Goal: Task Accomplishment & Management: Manage account settings

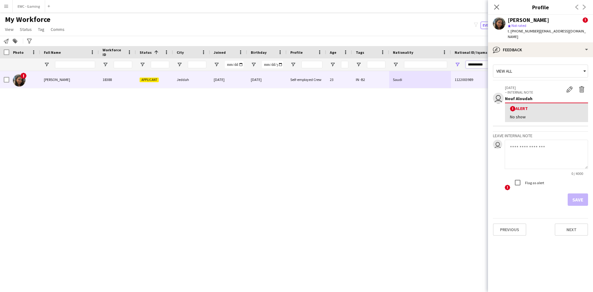
click at [478, 63] on input "**********" at bounding box center [487, 64] width 43 height 7
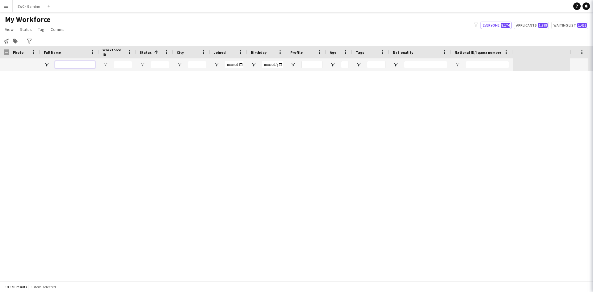
click at [79, 64] on input "Full Name Filter Input" at bounding box center [75, 64] width 40 height 7
paste input "**********"
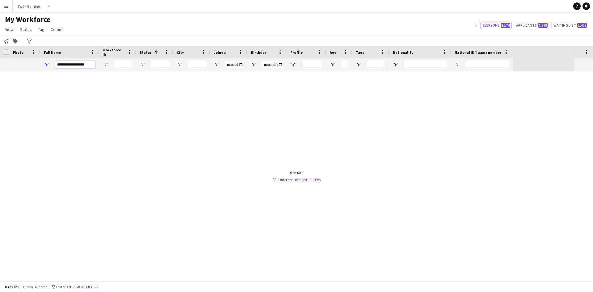
click at [64, 64] on input "**********" at bounding box center [75, 64] width 40 height 7
type input "*********"
click at [82, 65] on input "*********" at bounding box center [75, 64] width 40 height 7
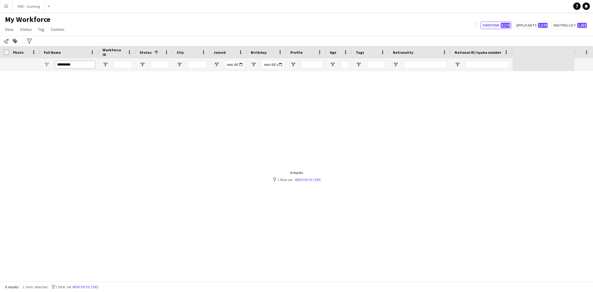
click at [82, 65] on input "*********" at bounding box center [75, 64] width 40 height 7
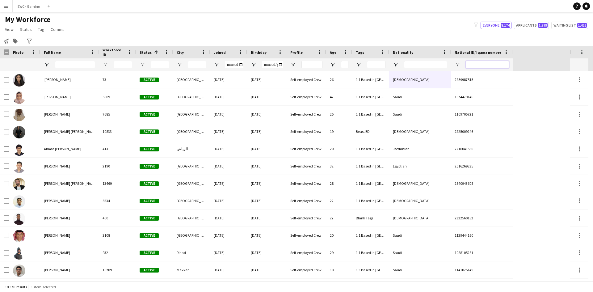
click at [474, 68] on input "National ID/ Iqama number Filter Input" at bounding box center [487, 64] width 43 height 7
paste input "**********"
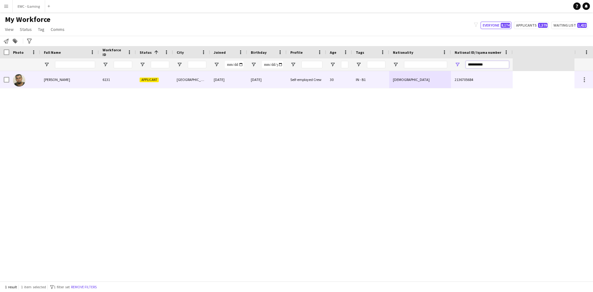
type input "**********"
click at [88, 79] on div "[PERSON_NAME]" at bounding box center [69, 79] width 59 height 17
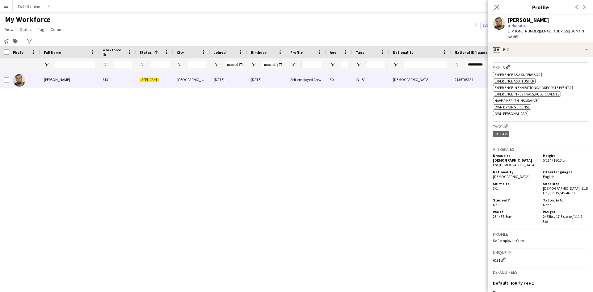
scroll to position [277, 0]
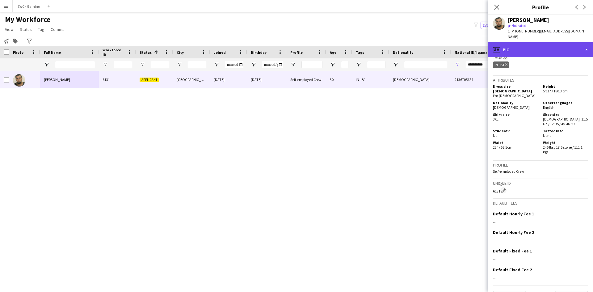
click at [552, 45] on div "profile Bio" at bounding box center [540, 49] width 105 height 15
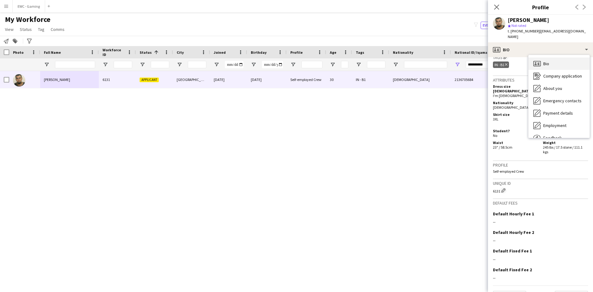
click at [567, 57] on div "Bio Bio" at bounding box center [558, 63] width 61 height 12
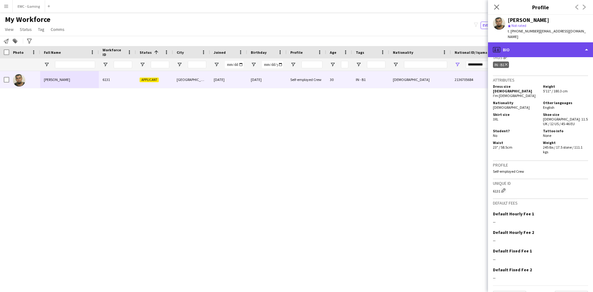
click at [563, 45] on div "profile Bio" at bounding box center [540, 49] width 105 height 15
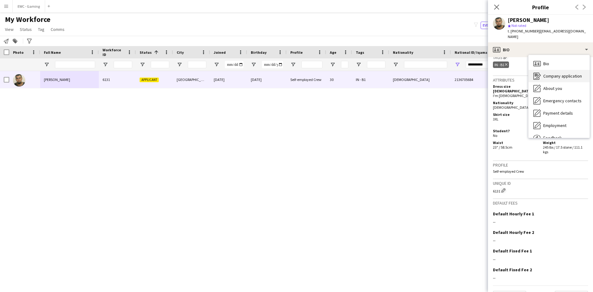
click at [566, 73] on span "Company application" at bounding box center [562, 76] width 39 height 6
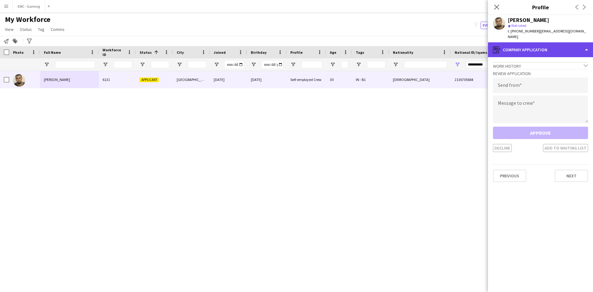
click at [558, 49] on div "register Company application" at bounding box center [540, 49] width 105 height 15
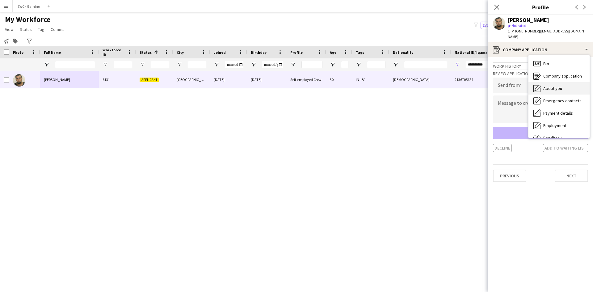
click at [560, 82] on div "About you About you" at bounding box center [558, 88] width 61 height 12
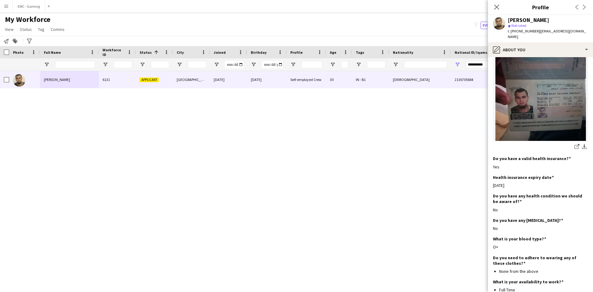
scroll to position [323, 0]
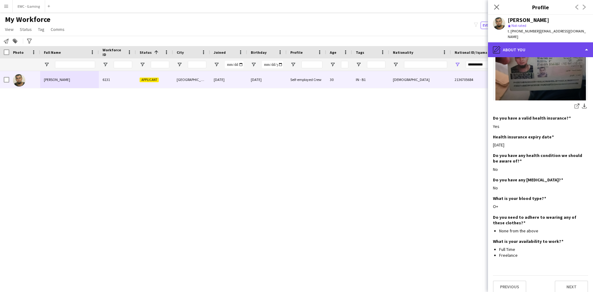
click at [516, 46] on div "pencil4 About you" at bounding box center [540, 49] width 105 height 15
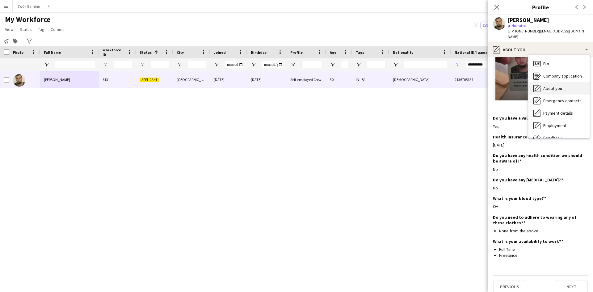
click at [547, 86] on span "About you" at bounding box center [552, 89] width 19 height 6
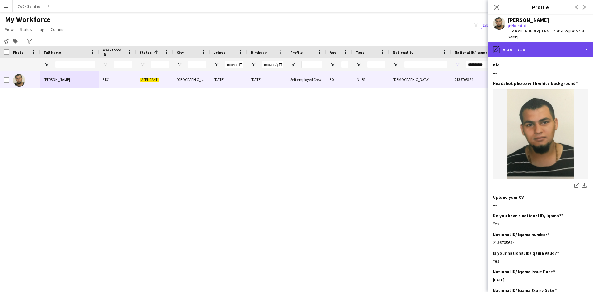
click at [537, 42] on div "pencil4 About you" at bounding box center [540, 49] width 105 height 15
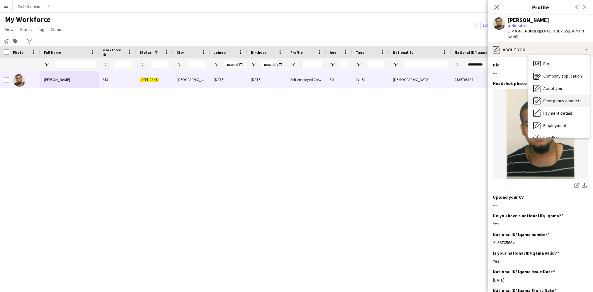
click at [554, 98] on span "Emergency contacts" at bounding box center [562, 101] width 38 height 6
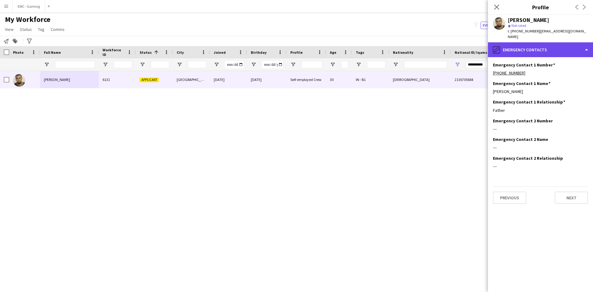
click at [549, 42] on div "pencil4 Emergency contacts" at bounding box center [540, 49] width 105 height 15
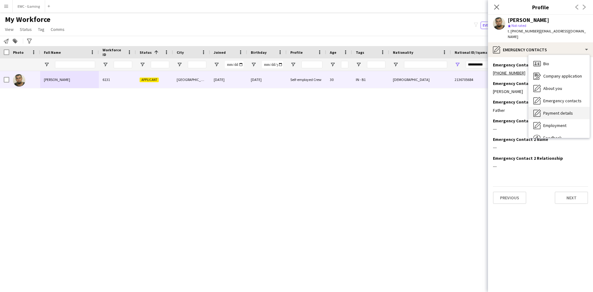
click at [554, 111] on div "Payment details Payment details" at bounding box center [558, 113] width 61 height 12
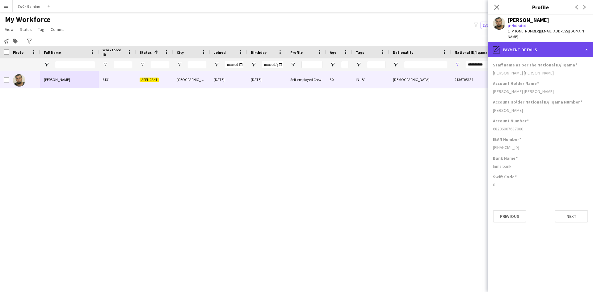
click at [549, 42] on div "pencil4 Payment details" at bounding box center [540, 49] width 105 height 15
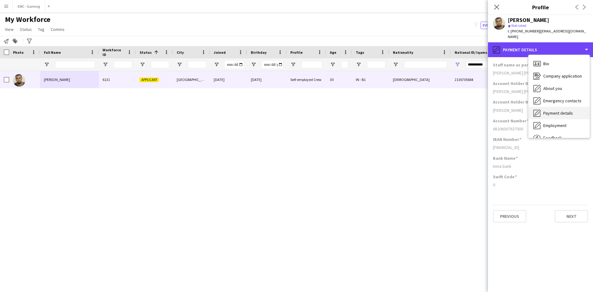
scroll to position [21, 0]
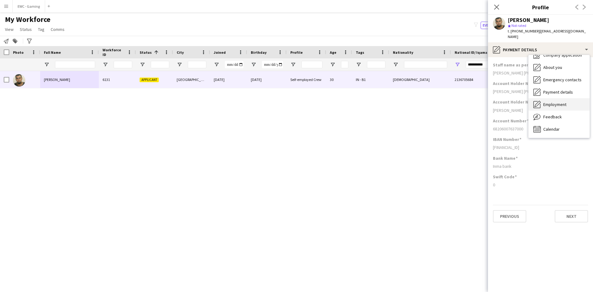
click at [558, 102] on span "Employment" at bounding box center [554, 105] width 23 height 6
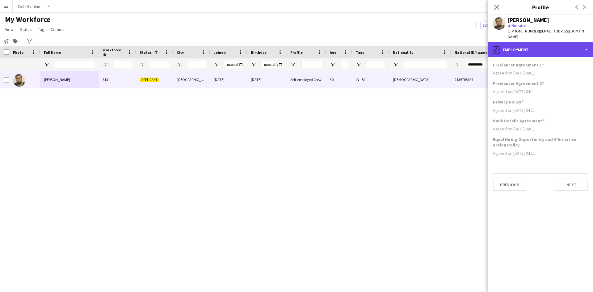
click at [545, 47] on div "pencil4 Employment" at bounding box center [540, 49] width 105 height 15
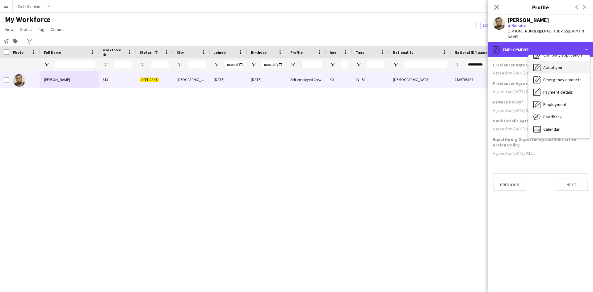
scroll to position [0, 0]
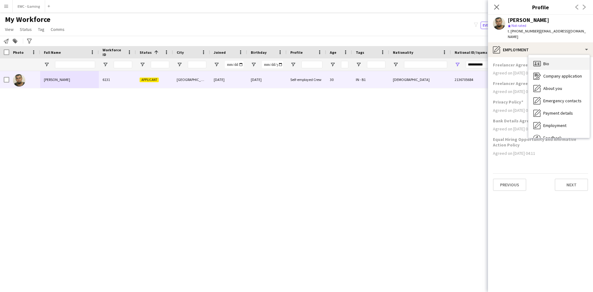
click at [554, 59] on div "Bio Bio" at bounding box center [558, 63] width 61 height 12
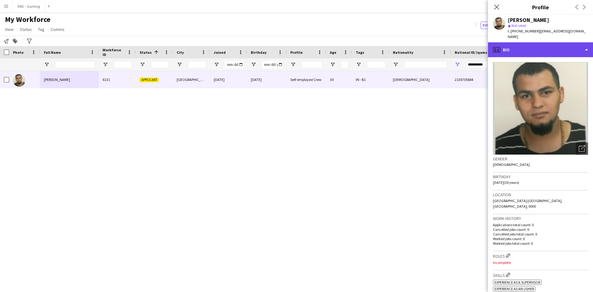
click at [535, 48] on div "profile Bio" at bounding box center [540, 49] width 105 height 15
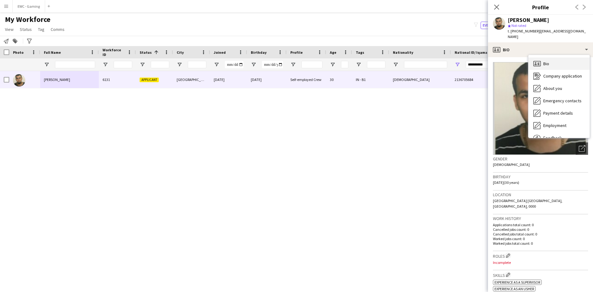
click at [551, 57] on div "Bio Bio" at bounding box center [558, 63] width 61 height 12
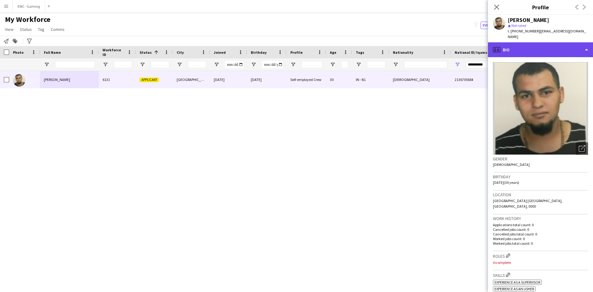
click at [531, 51] on div "profile Bio" at bounding box center [540, 49] width 105 height 15
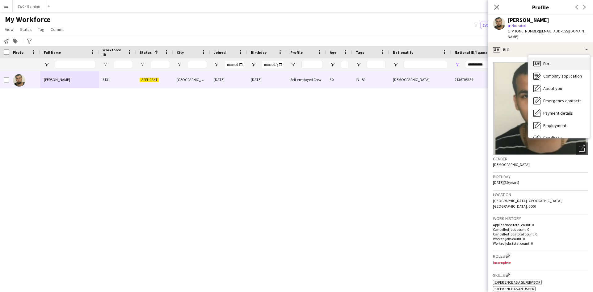
click at [557, 57] on div "Bio Bio" at bounding box center [558, 63] width 61 height 12
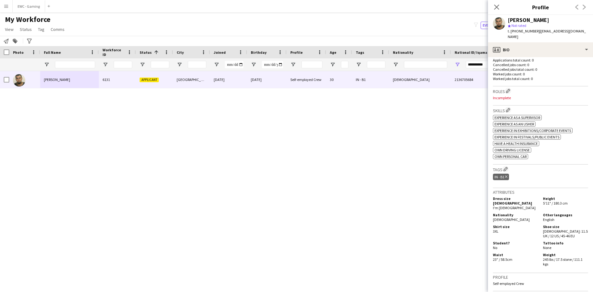
scroll to position [164, 0]
click at [509, 89] on app-icon "Edit crew company roles" at bounding box center [508, 91] width 4 height 4
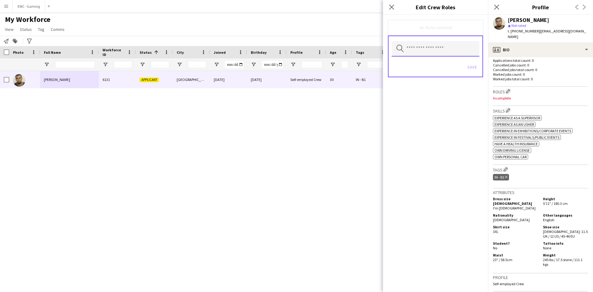
click at [439, 50] on input "text" at bounding box center [435, 48] width 88 height 15
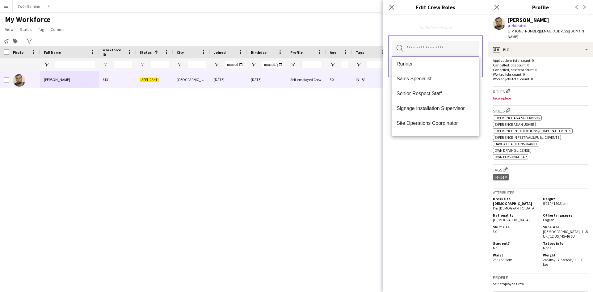
scroll to position [622, 0]
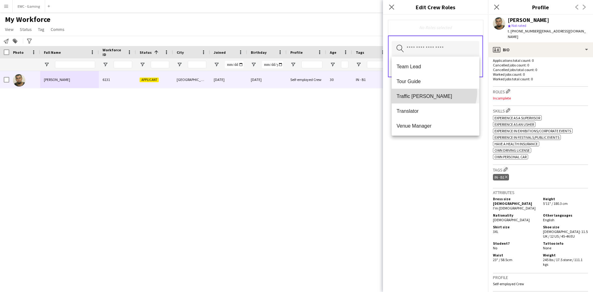
click at [433, 92] on mat-option "Traffic Marshall" at bounding box center [435, 96] width 88 height 15
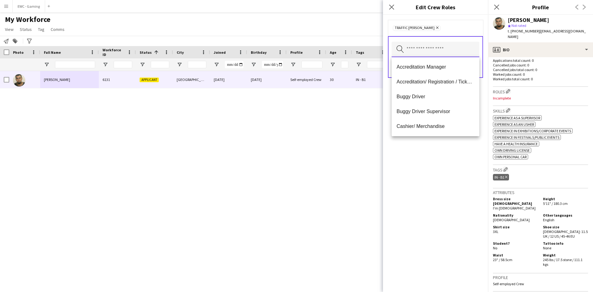
click at [428, 51] on input "text" at bounding box center [435, 49] width 88 height 15
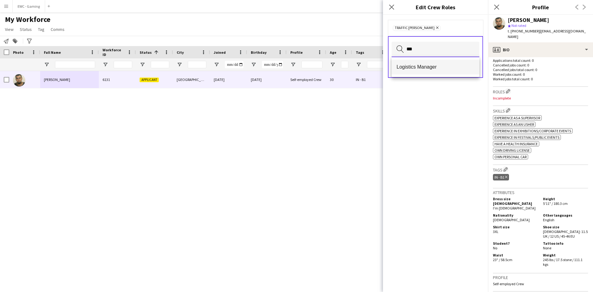
type input "***"
click at [424, 62] on mat-option "Logistics Manager" at bounding box center [435, 67] width 88 height 15
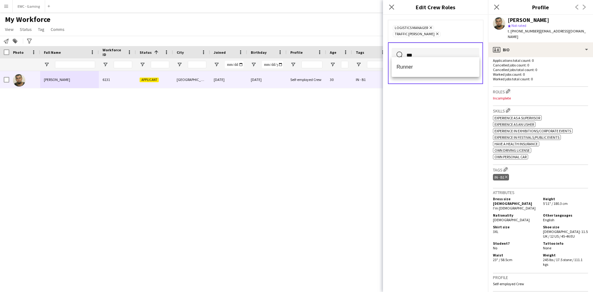
type input "***"
click at [424, 62] on mat-option "Runner" at bounding box center [435, 67] width 88 height 15
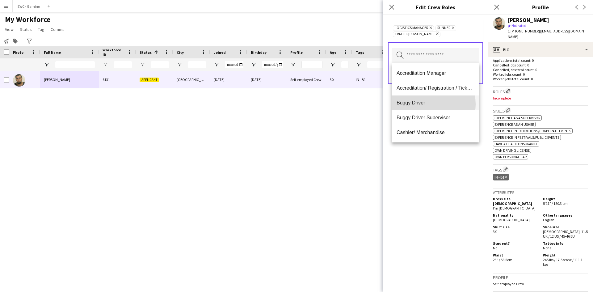
click at [426, 104] on span "Buggy Driver" at bounding box center [435, 103] width 78 height 6
click at [426, 103] on span "Buggy Driver Supervisor" at bounding box center [435, 103] width 78 height 6
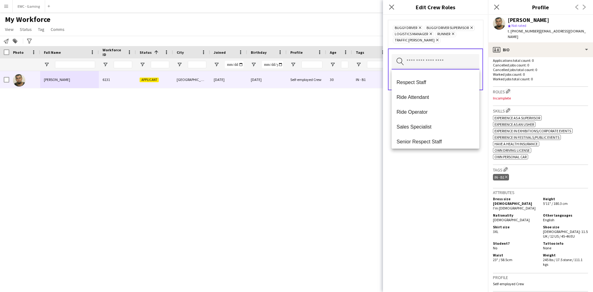
scroll to position [368, 0]
click at [443, 115] on mat-option "Ride Operator" at bounding box center [435, 111] width 88 height 15
click at [430, 177] on div "Buggy Driver Remove Buggy Driver Supervisor Remove Logistics Manager Remove Rid…" at bounding box center [435, 153] width 105 height 277
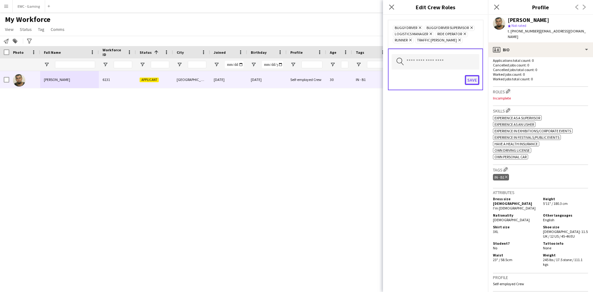
click at [473, 79] on button "Save" at bounding box center [472, 80] width 15 height 10
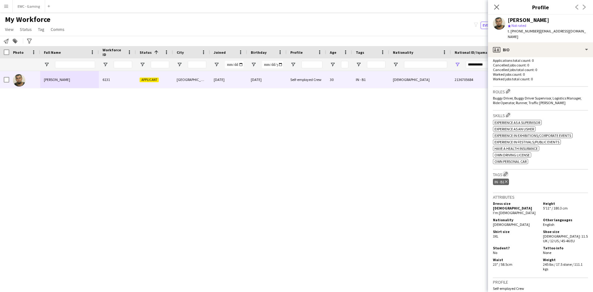
click at [507, 172] on app-icon "Edit crew company tags" at bounding box center [505, 174] width 4 height 4
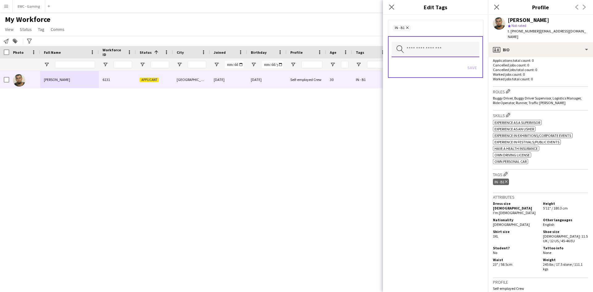
click at [411, 52] on input "text" at bounding box center [435, 49] width 88 height 15
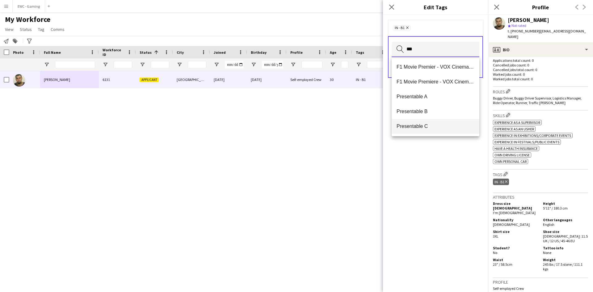
type input "***"
click at [410, 124] on span "Presentable C" at bounding box center [435, 126] width 78 height 6
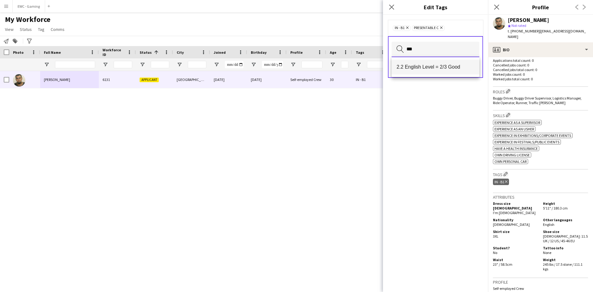
type input "***"
click at [435, 65] on span "2.2 English Level = 2/3 Good" at bounding box center [435, 67] width 78 height 6
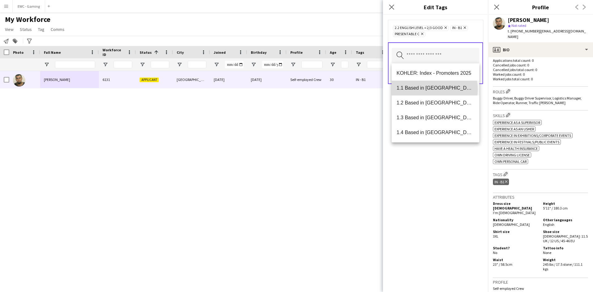
click at [434, 89] on span "1.1 Based in [GEOGRAPHIC_DATA]" at bounding box center [435, 88] width 78 height 6
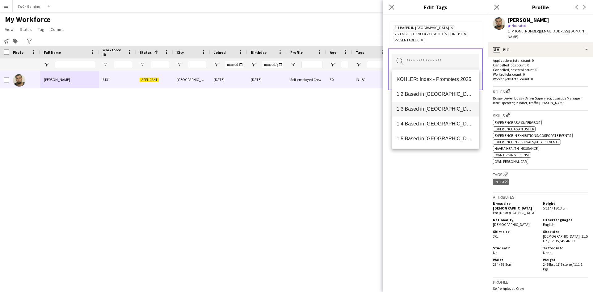
click at [434, 102] on mat-option "1.3 Based in [GEOGRAPHIC_DATA]" at bounding box center [435, 109] width 88 height 15
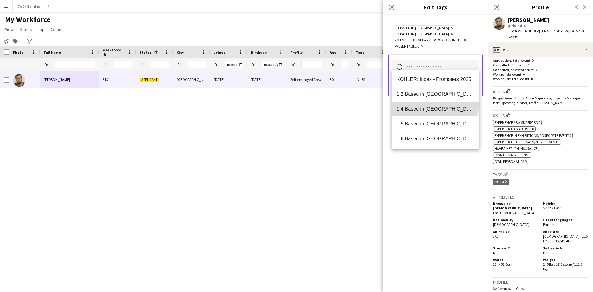
click at [434, 102] on mat-option "1.4 Based in [GEOGRAPHIC_DATA]" at bounding box center [435, 109] width 88 height 15
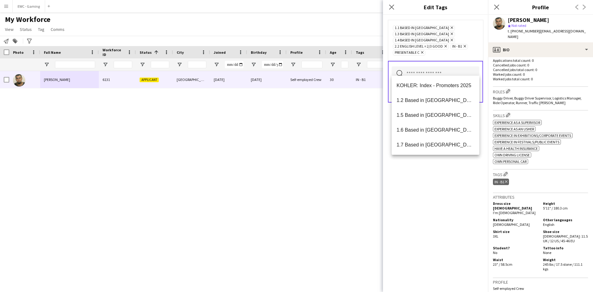
click at [434, 102] on span "1.2 Based in [GEOGRAPHIC_DATA]" at bounding box center [435, 100] width 78 height 6
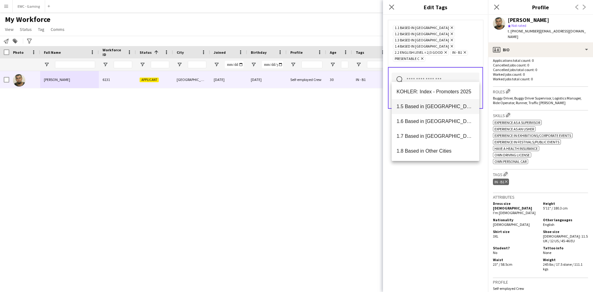
click at [432, 111] on mat-option "1.5 Based in [GEOGRAPHIC_DATA]" at bounding box center [435, 106] width 88 height 15
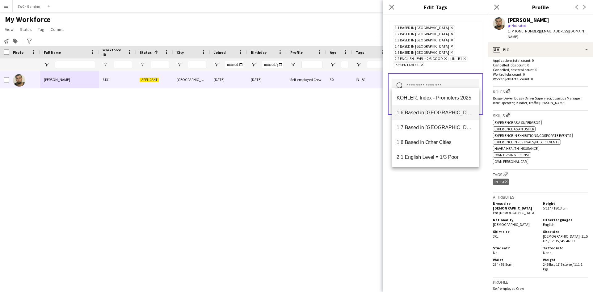
click at [432, 117] on mat-option "1.6 Based in [GEOGRAPHIC_DATA]" at bounding box center [435, 112] width 88 height 15
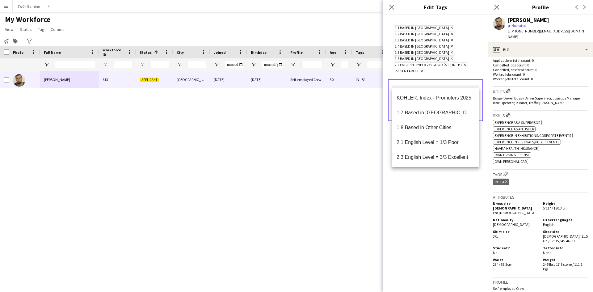
click at [432, 117] on mat-option "1.7 Based in [GEOGRAPHIC_DATA]" at bounding box center [435, 112] width 88 height 15
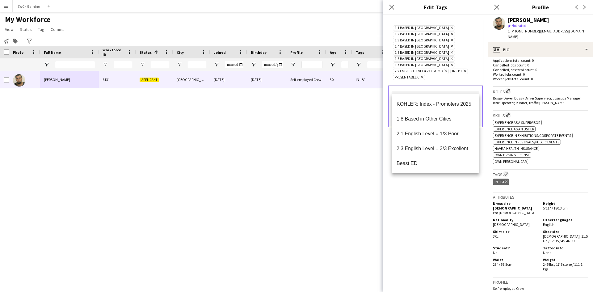
click at [420, 198] on div "1.1 Based in Riyadh Remove 1.2 Based in Eastern Province Remove 1.3 Based in Je…" at bounding box center [435, 153] width 105 height 277
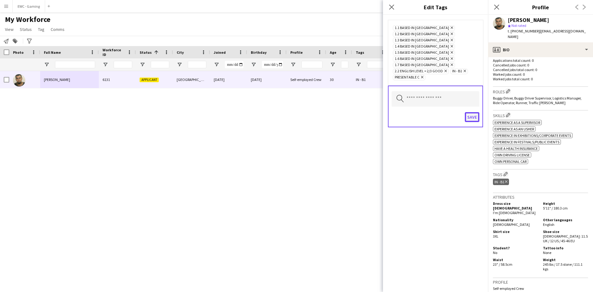
click at [473, 112] on button "Save" at bounding box center [472, 117] width 15 height 10
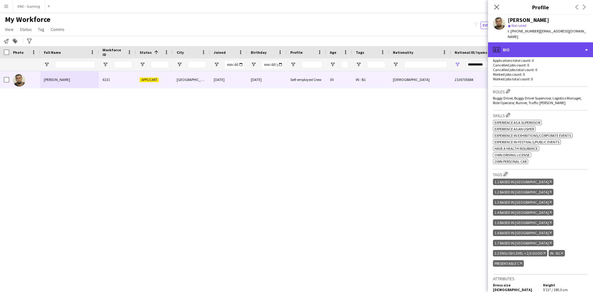
click at [527, 45] on div "profile Bio" at bounding box center [540, 49] width 105 height 15
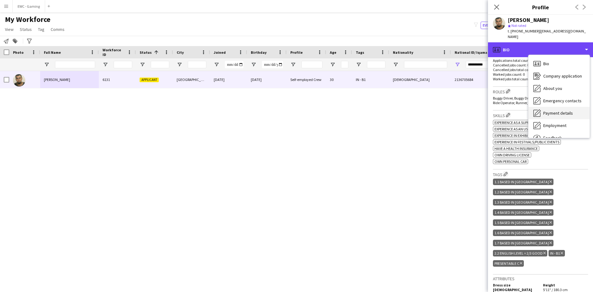
scroll to position [21, 0]
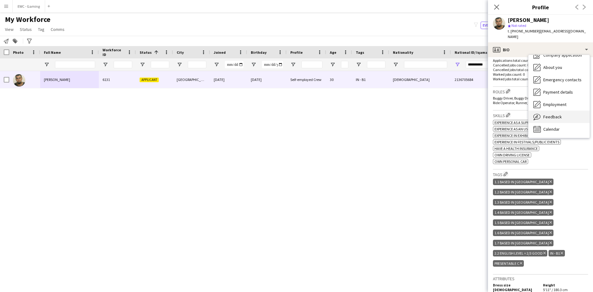
click at [557, 114] on span "Feedback" at bounding box center [552, 117] width 19 height 6
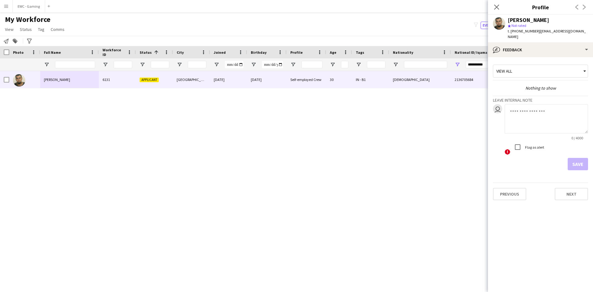
click at [529, 112] on textarea at bounding box center [545, 118] width 83 height 29
click at [541, 107] on textarea "*******" at bounding box center [545, 118] width 83 height 29
type textarea "**********"
click at [576, 158] on button "Save" at bounding box center [577, 164] width 20 height 12
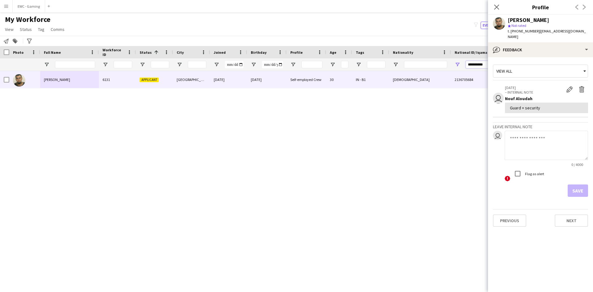
click at [471, 67] on input "**********" at bounding box center [487, 64] width 43 height 7
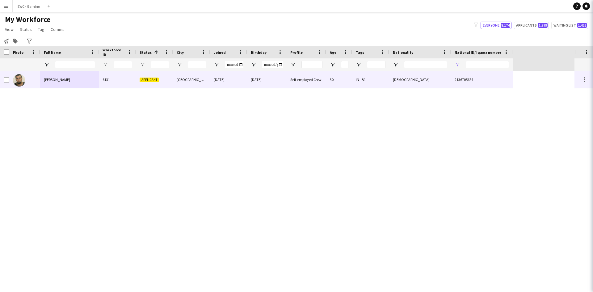
click at [80, 69] on div at bounding box center [75, 64] width 40 height 12
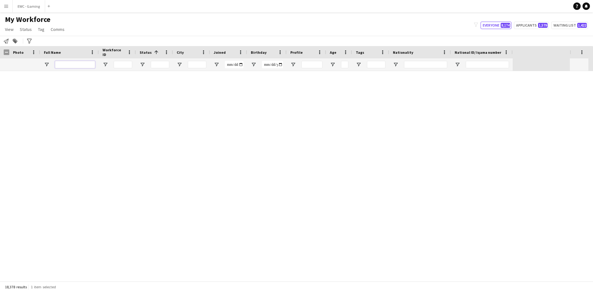
click at [78, 66] on input "Full Name Filter Input" at bounding box center [75, 64] width 40 height 7
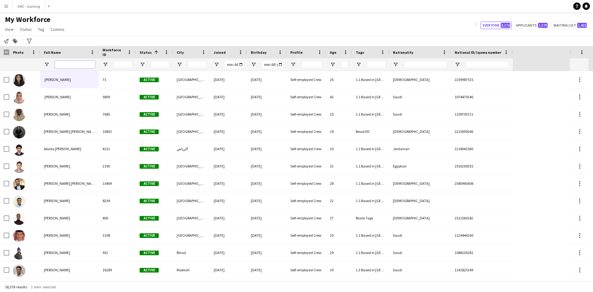
paste input "**********"
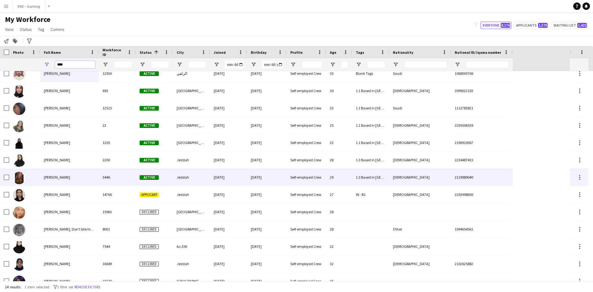
scroll to position [6, 0]
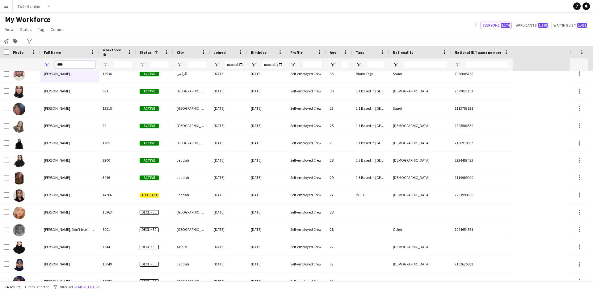
type input "****"
click at [75, 66] on input "****" at bounding box center [75, 64] width 40 height 7
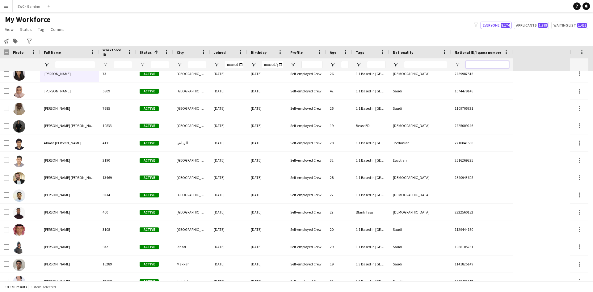
click at [480, 65] on input "National ID/ Iqama number Filter Input" at bounding box center [487, 64] width 43 height 7
paste input "**********"
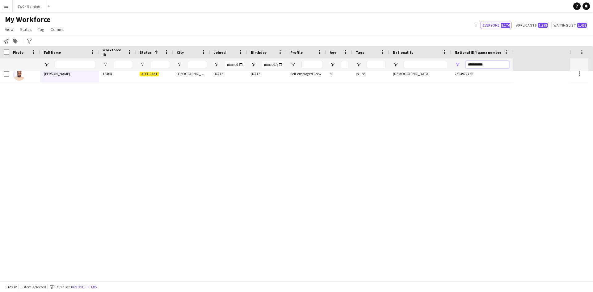
scroll to position [0, 0]
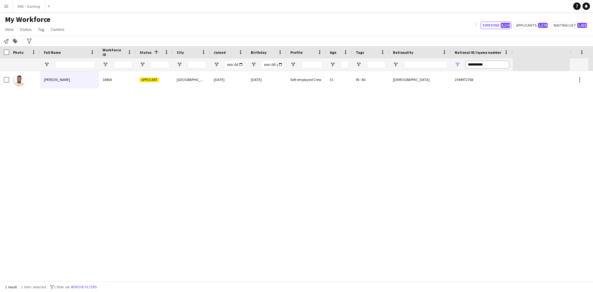
click at [480, 65] on input "**********" at bounding box center [487, 64] width 43 height 7
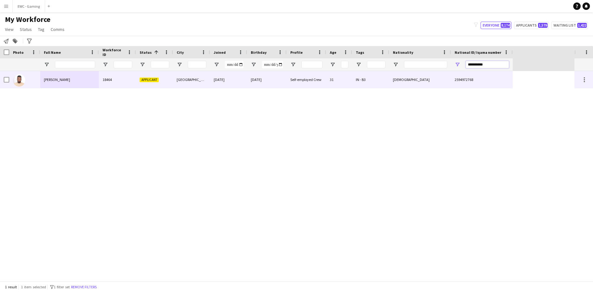
type input "**********"
click at [147, 85] on div "Applicant" at bounding box center [154, 79] width 37 height 17
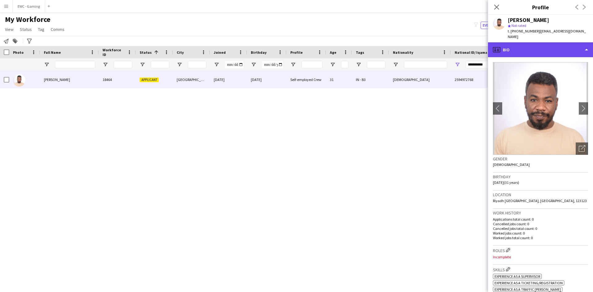
click at [538, 47] on div "profile Bio" at bounding box center [540, 49] width 105 height 15
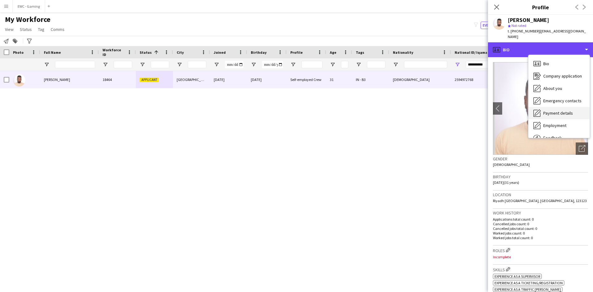
scroll to position [21, 0]
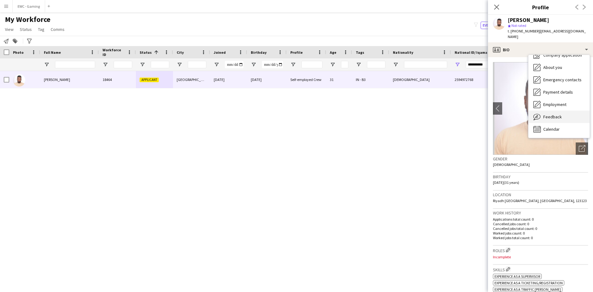
click at [554, 114] on span "Feedback" at bounding box center [552, 117] width 19 height 6
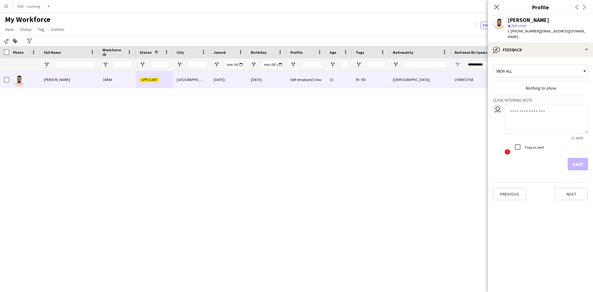
click at [536, 108] on textarea at bounding box center [545, 118] width 83 height 29
click at [568, 107] on textarea "**********" at bounding box center [545, 118] width 83 height 29
type textarea "**********"
click at [572, 158] on button "Save" at bounding box center [577, 164] width 20 height 12
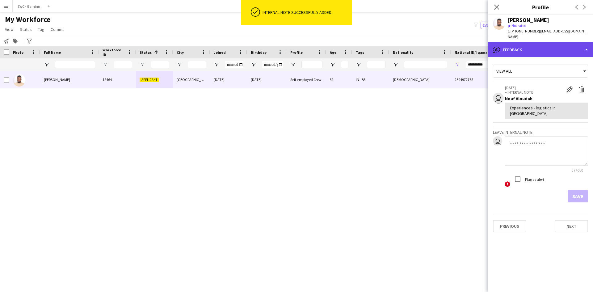
click at [534, 45] on div "bubble-pencil Feedback" at bounding box center [540, 49] width 105 height 15
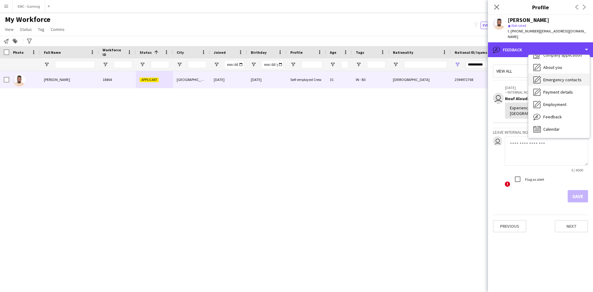
scroll to position [0, 0]
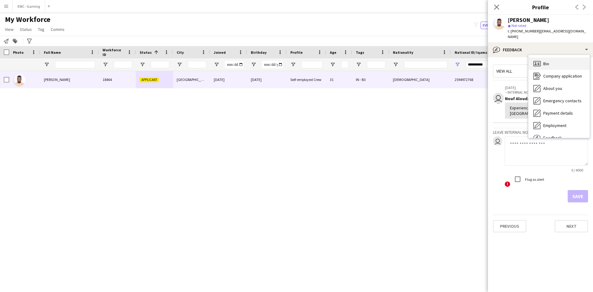
click at [553, 57] on div "Bio Bio" at bounding box center [558, 63] width 61 height 12
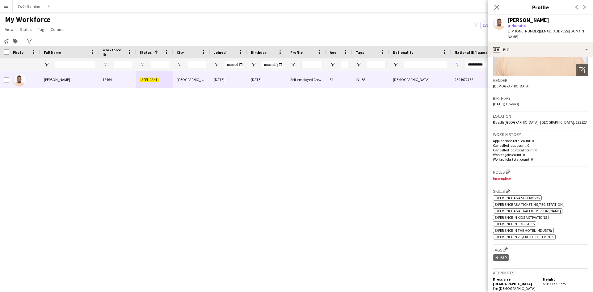
scroll to position [78, 0]
click at [510, 169] on app-icon "Edit crew company roles" at bounding box center [508, 171] width 4 height 4
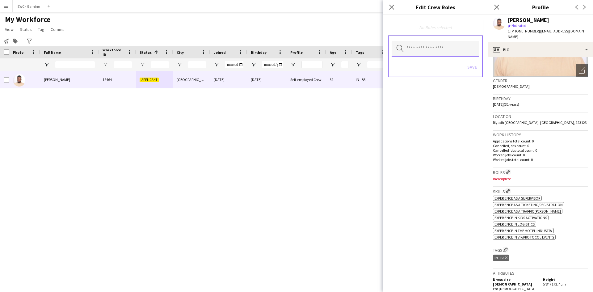
click at [438, 50] on input "text" at bounding box center [435, 48] width 88 height 15
type input "***"
click at [433, 64] on span "Logistics Manager" at bounding box center [435, 67] width 78 height 6
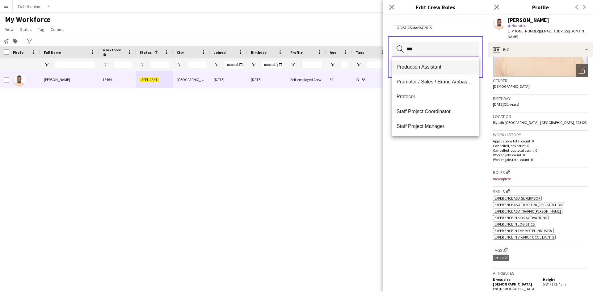
type input "***"
click at [432, 66] on span "Production Assistant" at bounding box center [435, 67] width 78 height 6
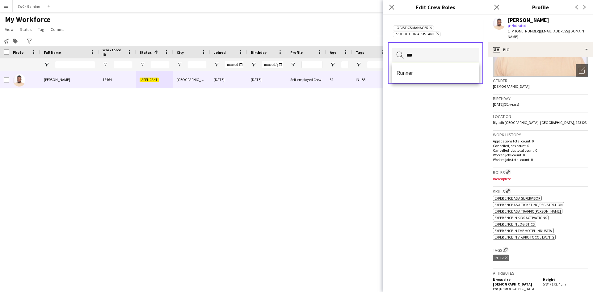
type input "***"
click at [432, 66] on mat-option "Runner" at bounding box center [435, 73] width 88 height 15
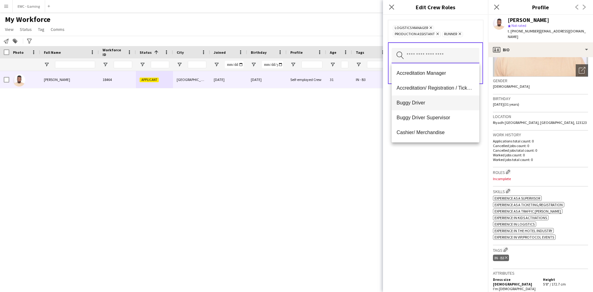
scroll to position [10, 0]
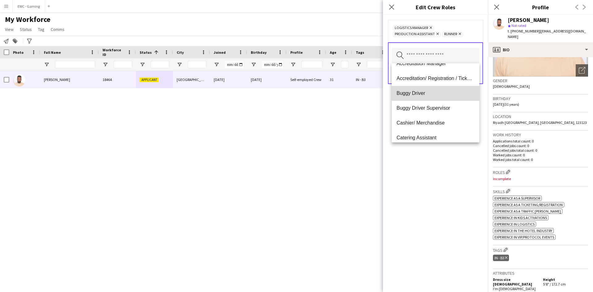
click at [439, 94] on span "Buggy Driver" at bounding box center [435, 93] width 78 height 6
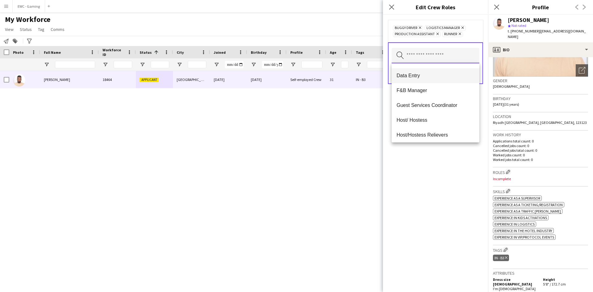
scroll to position [0, 0]
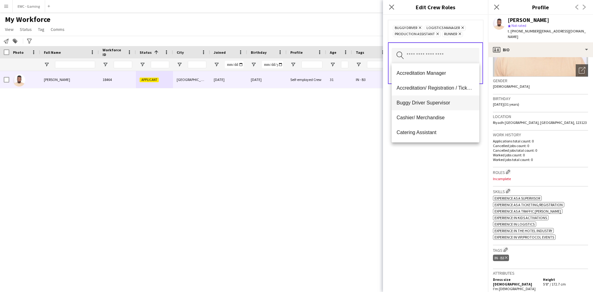
click at [441, 103] on span "Buggy Driver Supervisor" at bounding box center [435, 103] width 78 height 6
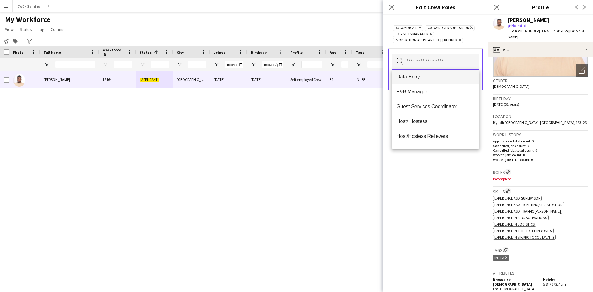
scroll to position [107, 0]
click at [450, 86] on mat-option "F&B Manager" at bounding box center [435, 91] width 88 height 15
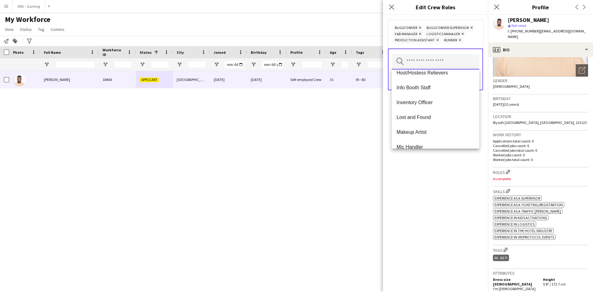
scroll to position [155, 0]
click at [425, 106] on mat-option "Inventory Officer" at bounding box center [435, 102] width 88 height 15
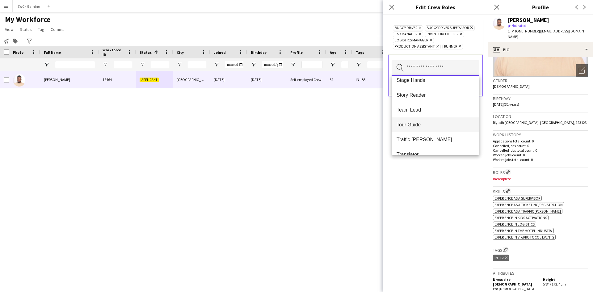
scroll to position [519, 0]
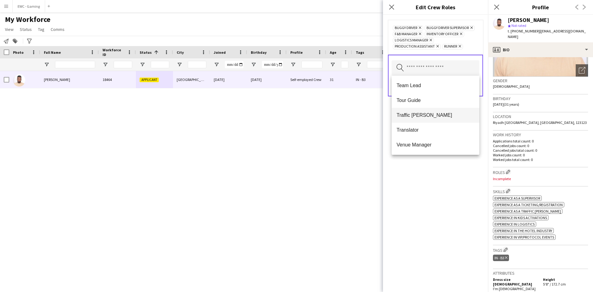
click at [442, 109] on mat-option "Traffic Marshall" at bounding box center [435, 115] width 88 height 15
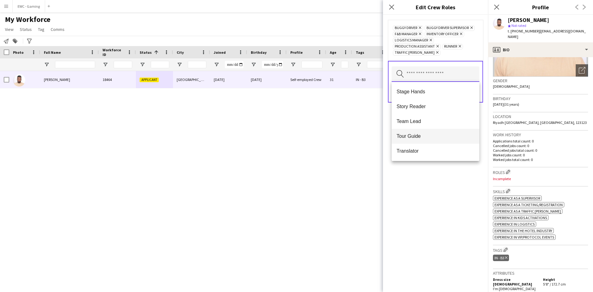
scroll to position [489, 0]
click at [446, 118] on mat-option "Team Lead" at bounding box center [435, 121] width 88 height 15
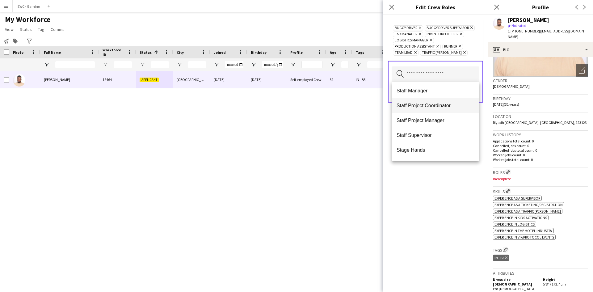
click at [450, 106] on span "Staff Project Coordinator" at bounding box center [435, 105] width 78 height 6
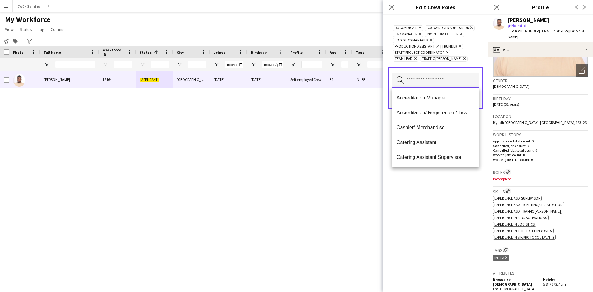
click at [454, 82] on input "text" at bounding box center [435, 80] width 88 height 15
click at [439, 211] on div "Buggy Driver Remove Buggy Driver Supervisor Remove F&B Manager Remove Inventory…" at bounding box center [435, 153] width 105 height 277
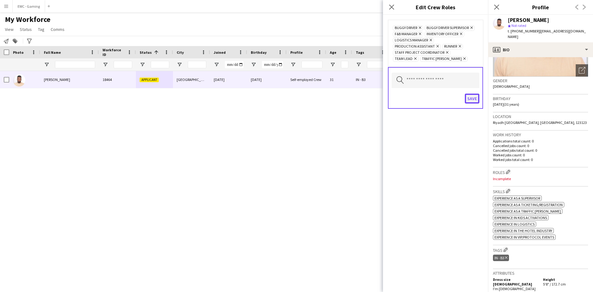
click at [471, 95] on button "Save" at bounding box center [472, 99] width 15 height 10
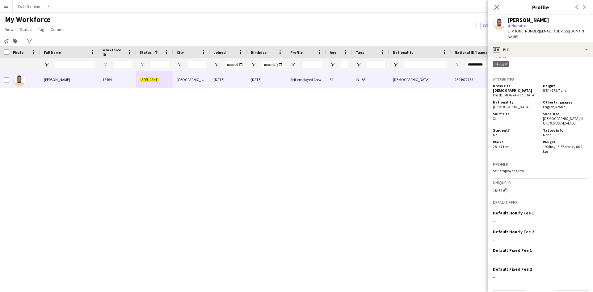
scroll to position [291, 0]
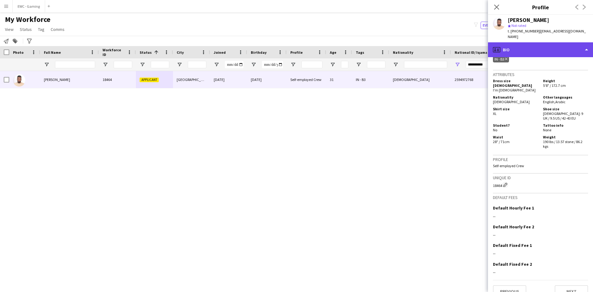
click at [539, 44] on div "profile Bio" at bounding box center [540, 49] width 105 height 15
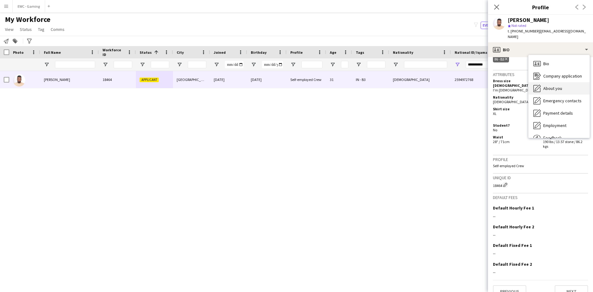
click at [555, 86] on span "About you" at bounding box center [552, 89] width 19 height 6
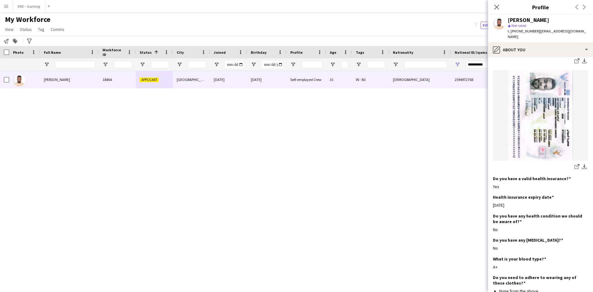
scroll to position [488, 0]
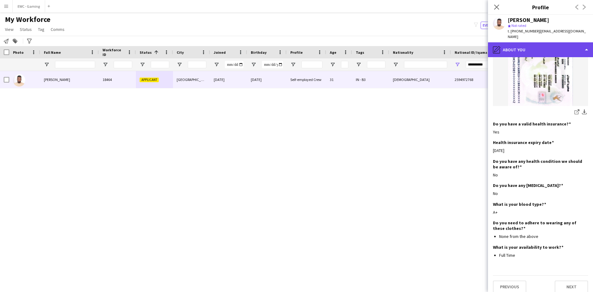
click at [538, 45] on div "pencil4 About you" at bounding box center [540, 49] width 105 height 15
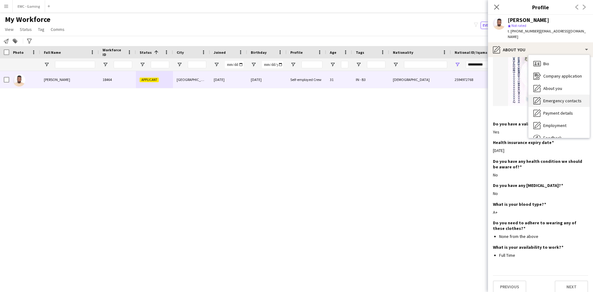
click at [552, 98] on span "Emergency contacts" at bounding box center [562, 101] width 38 height 6
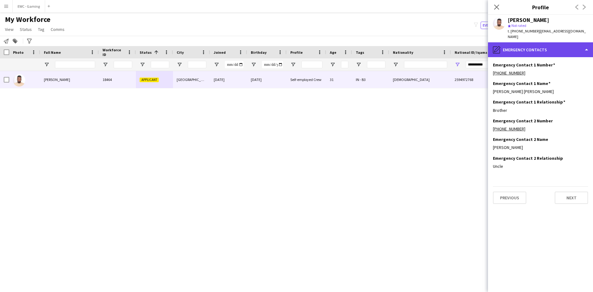
click at [541, 48] on div "pencil4 Emergency contacts" at bounding box center [540, 49] width 105 height 15
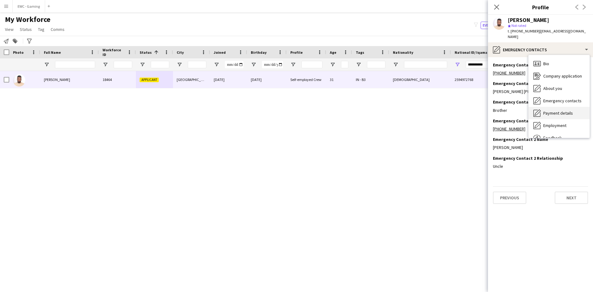
click at [563, 110] on span "Payment details" at bounding box center [558, 113] width 30 height 6
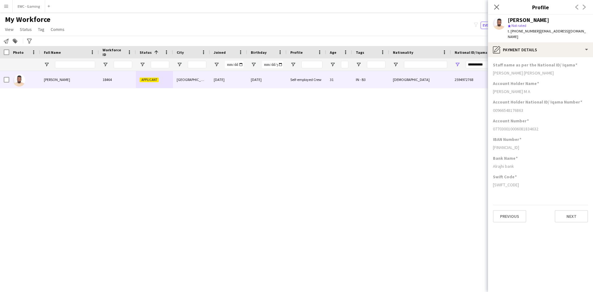
click at [507, 126] on div "077030010006081834632" at bounding box center [540, 129] width 95 height 6
click at [513, 144] on div "SA03 8000 0858 6080 1183 4632" at bounding box center [540, 147] width 95 height 6
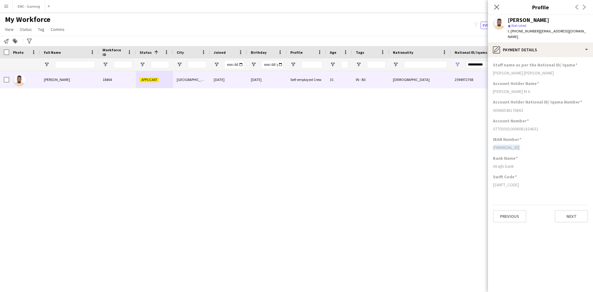
click at [513, 144] on div "SA03 8000 0858 6080 1183 4632" at bounding box center [540, 147] width 95 height 6
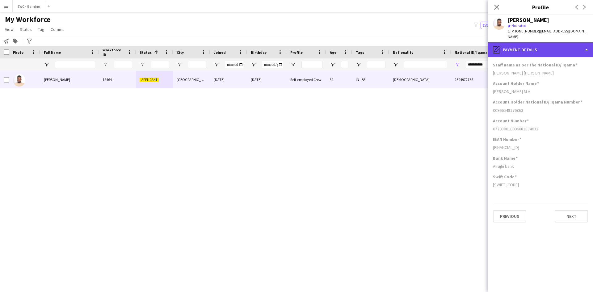
click at [527, 44] on div "pencil4 Payment details" at bounding box center [540, 49] width 105 height 15
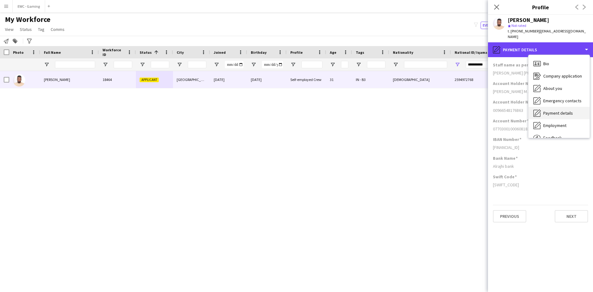
scroll to position [21, 0]
click at [528, 48] on div "pencil4 Payment details" at bounding box center [540, 49] width 105 height 15
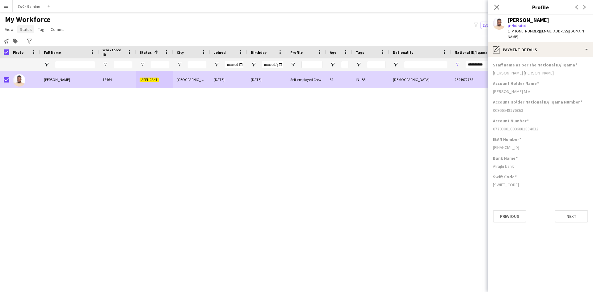
click at [23, 30] on span "Status" at bounding box center [26, 30] width 12 height 6
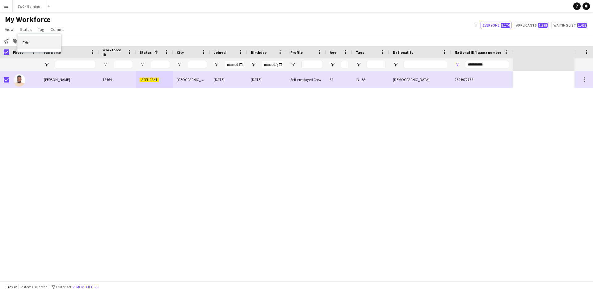
click at [46, 43] on link "Edit" at bounding box center [39, 42] width 43 height 13
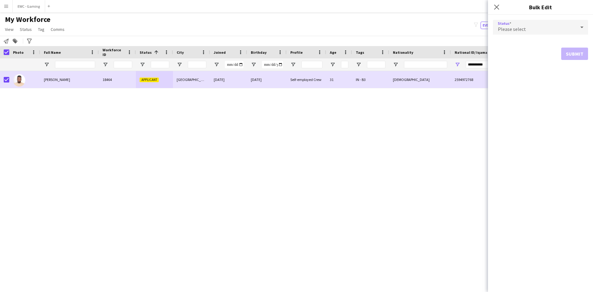
click at [526, 29] on div "Please select" at bounding box center [534, 27] width 83 height 15
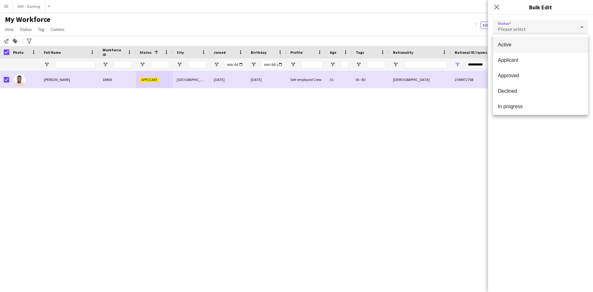
click at [527, 46] on span "Active" at bounding box center [540, 45] width 85 height 6
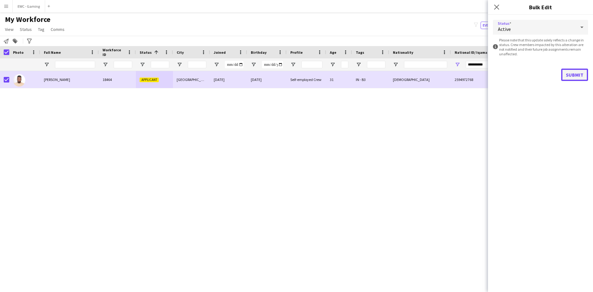
click at [574, 76] on button "Submit" at bounding box center [574, 75] width 27 height 12
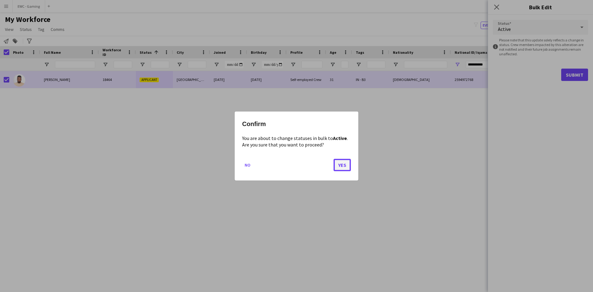
click at [343, 166] on button "Yes" at bounding box center [341, 165] width 17 height 12
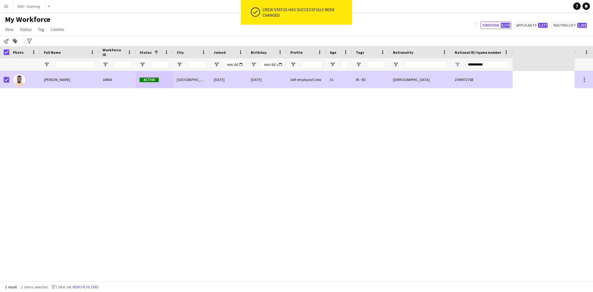
click at [183, 81] on div "[GEOGRAPHIC_DATA]" at bounding box center [191, 79] width 37 height 17
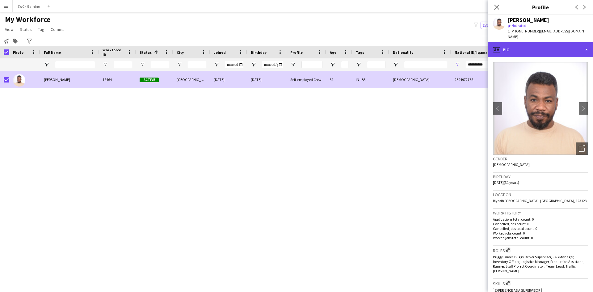
click at [525, 43] on div "profile Bio" at bounding box center [540, 49] width 105 height 15
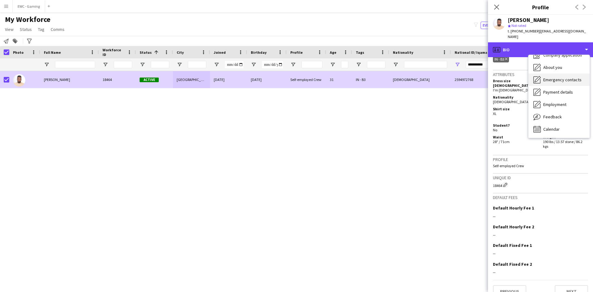
scroll to position [0, 0]
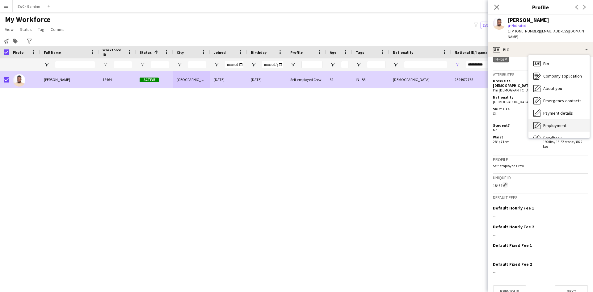
click at [567, 119] on div "Employment Employment" at bounding box center [558, 125] width 61 height 12
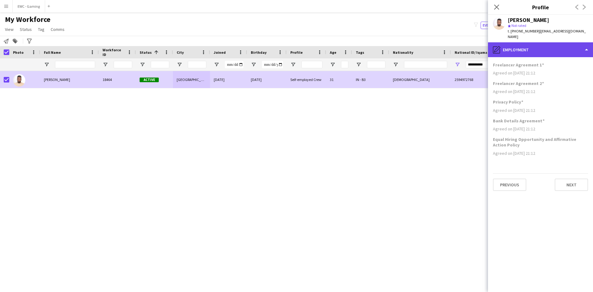
click at [558, 42] on div "pencil4 Employment" at bounding box center [540, 49] width 105 height 15
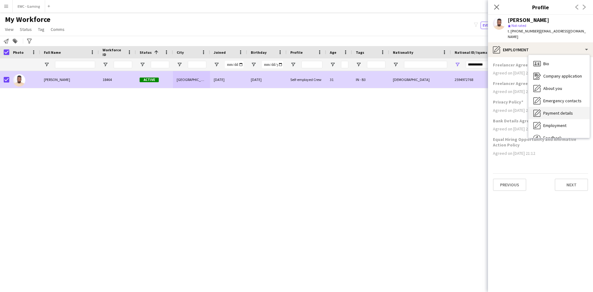
click at [562, 110] on span "Payment details" at bounding box center [558, 113] width 30 height 6
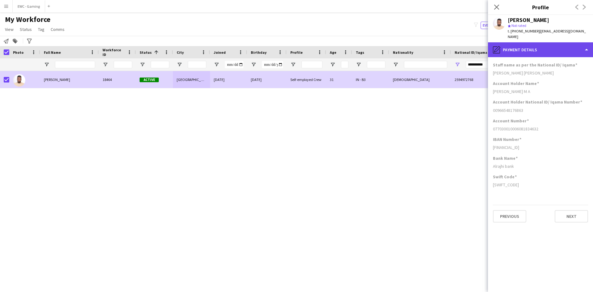
click at [553, 42] on div "pencil4 Payment details" at bounding box center [540, 49] width 105 height 15
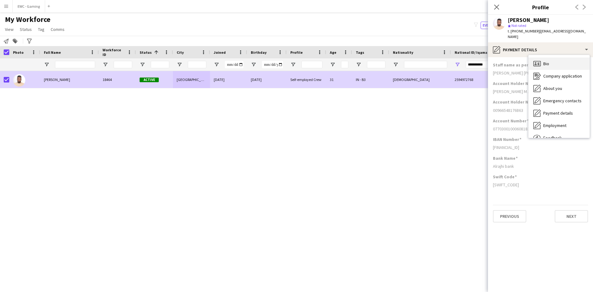
click at [559, 58] on div "Bio Bio" at bounding box center [558, 63] width 61 height 12
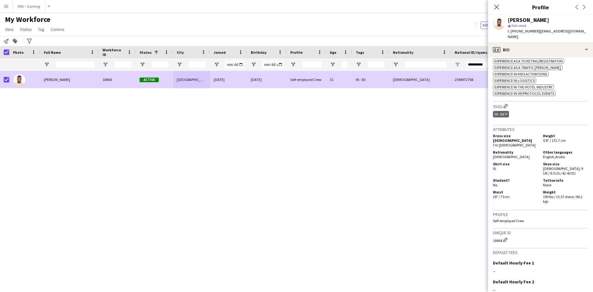
scroll to position [236, 0]
click at [506, 103] on app-icon "Edit crew company tags" at bounding box center [505, 105] width 4 height 4
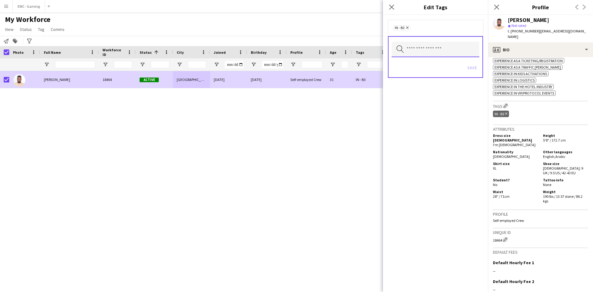
click at [444, 51] on input "text" at bounding box center [435, 49] width 88 height 15
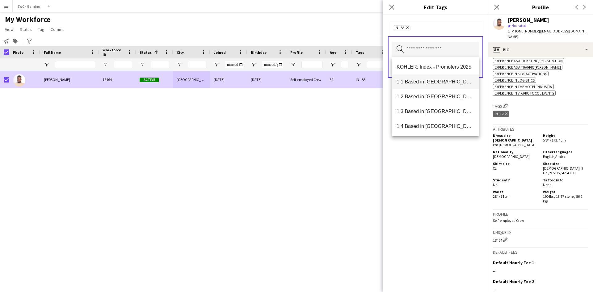
click at [424, 81] on span "1.1 Based in [GEOGRAPHIC_DATA]" at bounding box center [435, 82] width 78 height 6
click at [424, 81] on span "1.2 Based in [GEOGRAPHIC_DATA]" at bounding box center [435, 82] width 78 height 6
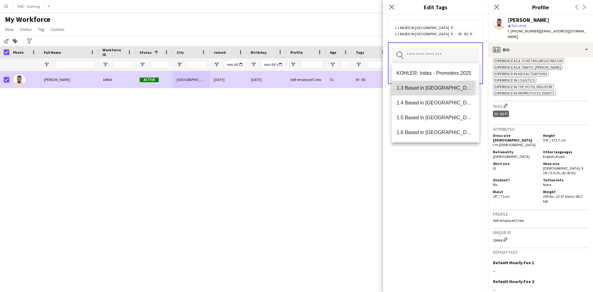
click at [424, 86] on span "1.3 Based in [GEOGRAPHIC_DATA]" at bounding box center [435, 88] width 78 height 6
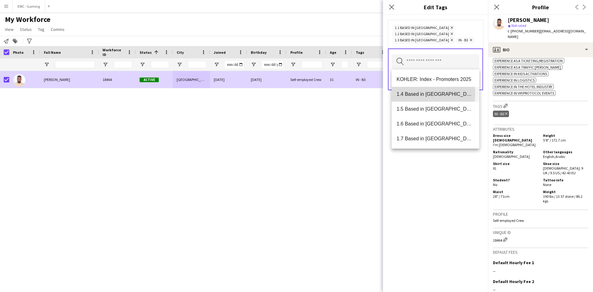
click at [424, 93] on span "1.4 Based in [GEOGRAPHIC_DATA]" at bounding box center [435, 94] width 78 height 6
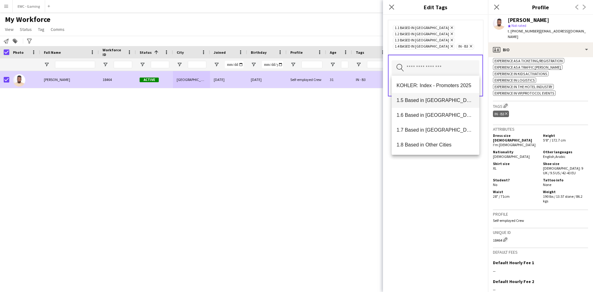
click at [424, 101] on span "1.5 Based in [GEOGRAPHIC_DATA]" at bounding box center [435, 100] width 78 height 6
click at [424, 103] on span "1.6 Based in [GEOGRAPHIC_DATA]" at bounding box center [435, 100] width 78 height 6
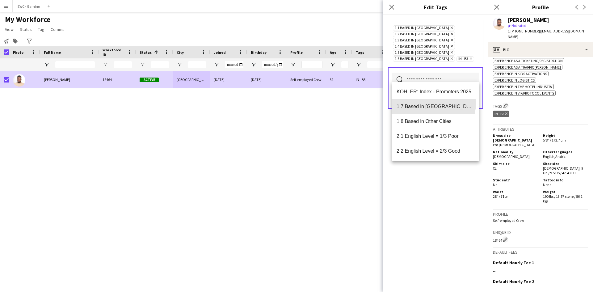
click at [424, 103] on mat-option "1.7 Based in [GEOGRAPHIC_DATA]" at bounding box center [435, 106] width 88 height 15
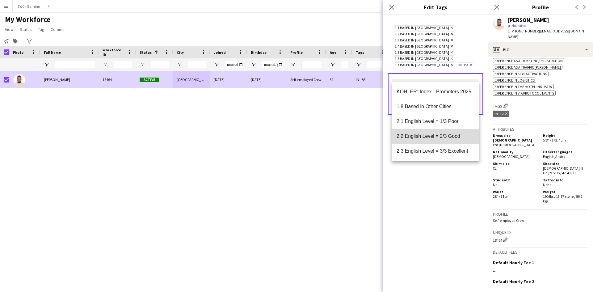
click at [438, 136] on span "2.2 English Level = 2/3 Good" at bounding box center [435, 136] width 78 height 6
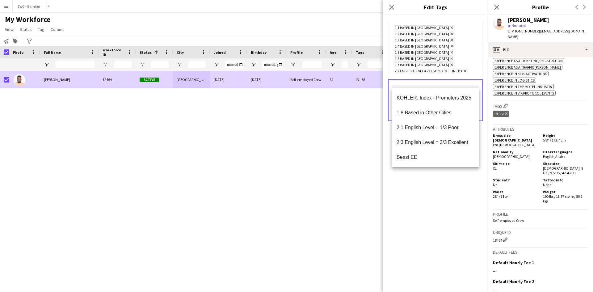
click at [427, 182] on div "1.1 Based in Riyadh Remove 1.2 Based in Eastern Province Remove 1.3 Based in Je…" at bounding box center [435, 153] width 105 height 277
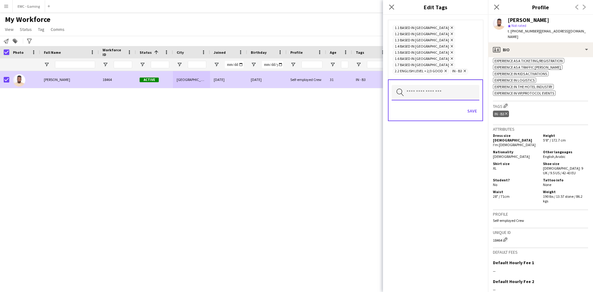
click at [436, 85] on input "text" at bounding box center [435, 92] width 88 height 15
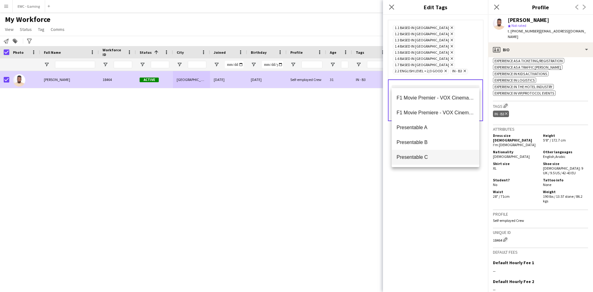
type input "***"
click at [431, 160] on span "Presentable C" at bounding box center [435, 157] width 78 height 6
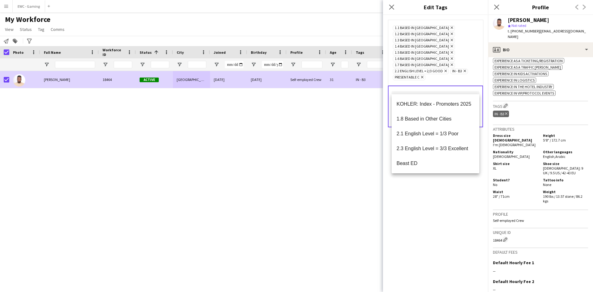
click at [457, 184] on div "1.1 Based in Riyadh Remove 1.2 Based in Eastern Province Remove 1.3 Based in Je…" at bounding box center [435, 153] width 105 height 277
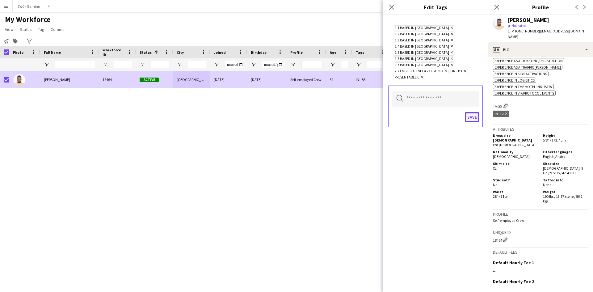
click at [471, 112] on button "Save" at bounding box center [472, 117] width 15 height 10
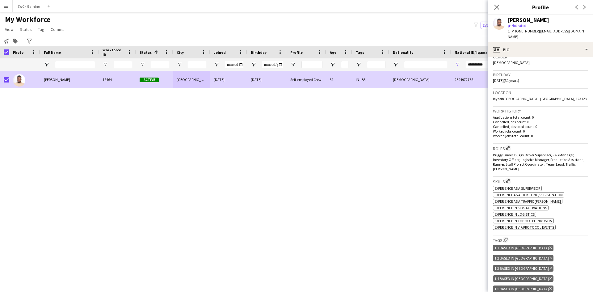
scroll to position [87, 0]
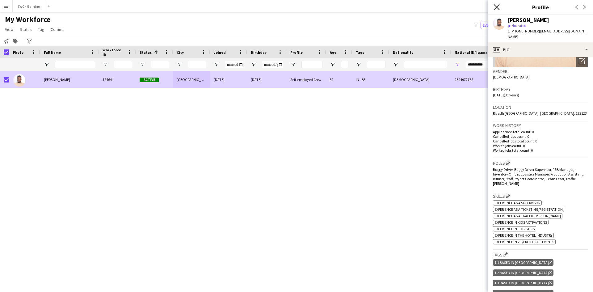
click at [496, 9] on icon "Close pop-in" at bounding box center [496, 7] width 6 height 6
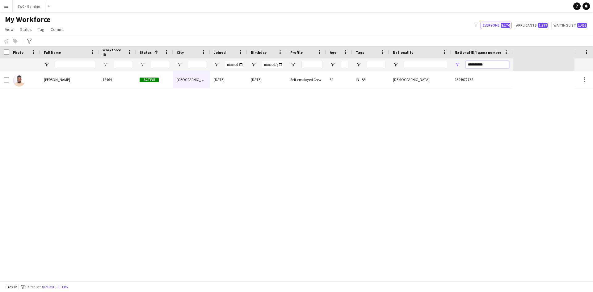
click at [475, 63] on input "**********" at bounding box center [487, 64] width 43 height 7
paste input "National ID/ Iqama number Filter Input"
click at [475, 63] on input "**********" at bounding box center [487, 64] width 43 height 7
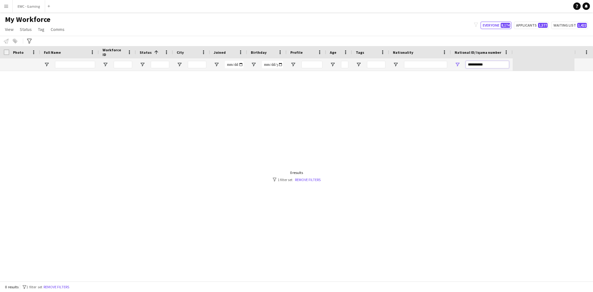
click at [491, 65] on input "**********" at bounding box center [487, 64] width 43 height 7
type input "**********"
click at [300, 181] on link "Remove filters" at bounding box center [308, 179] width 26 height 5
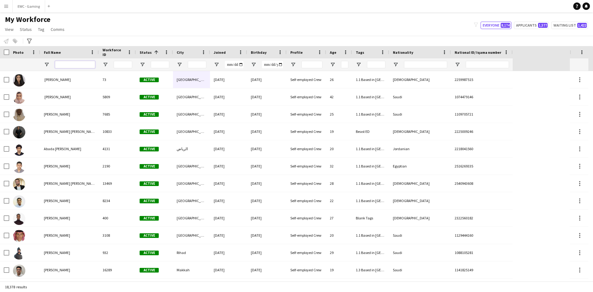
click at [76, 67] on input "Full Name Filter Input" at bounding box center [75, 64] width 40 height 7
type input "*"
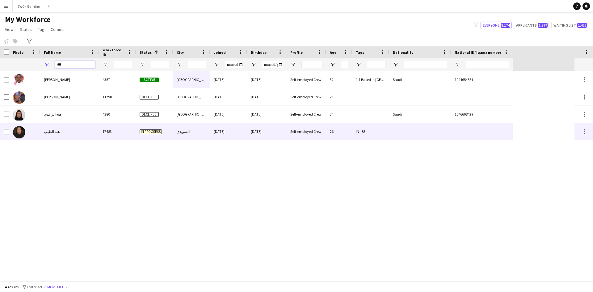
type input "***"
click at [64, 133] on div "هبه الطيب" at bounding box center [69, 131] width 59 height 17
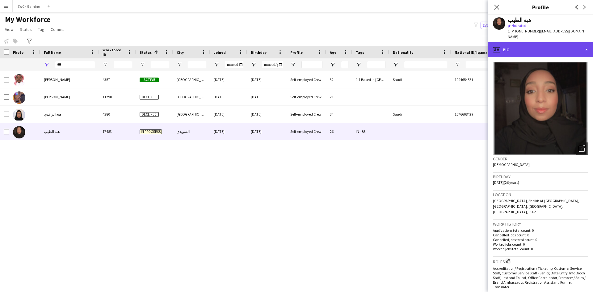
click at [534, 45] on div "profile Bio" at bounding box center [540, 49] width 105 height 15
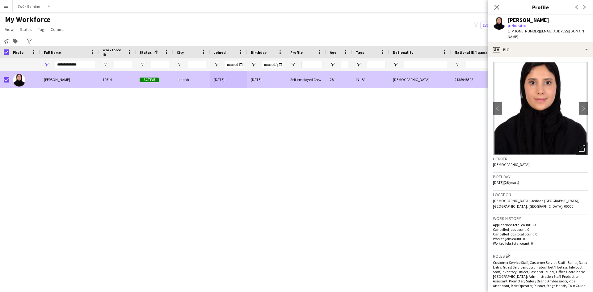
scroll to position [115, 0]
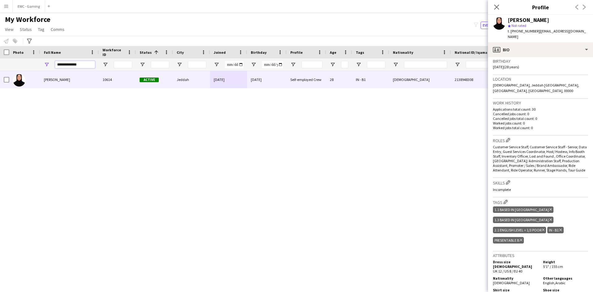
click at [79, 65] on input "**********" at bounding box center [75, 64] width 40 height 7
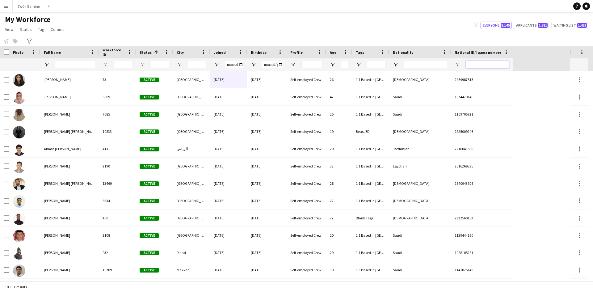
click at [491, 65] on input "National ID/ Iqama number Filter Input" at bounding box center [487, 64] width 43 height 7
click at [480, 65] on input "National ID/ Iqama number Filter Input" at bounding box center [487, 64] width 43 height 7
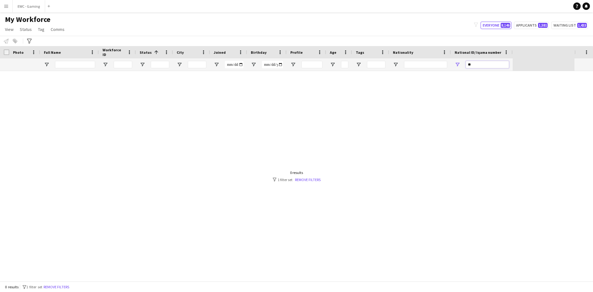
type input "*"
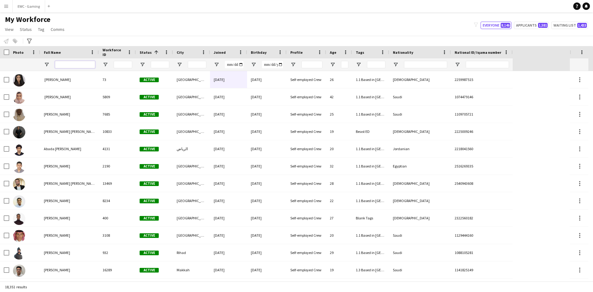
click at [82, 62] on input "Full Name Filter Input" at bounding box center [75, 64] width 40 height 7
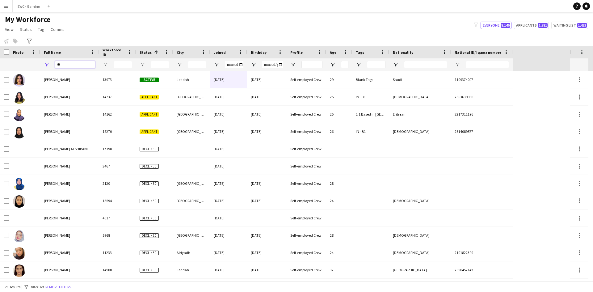
type input "*"
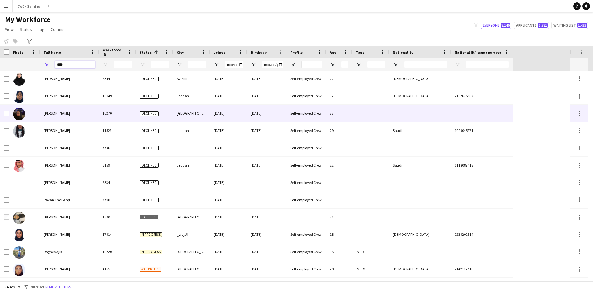
scroll to position [174, 0]
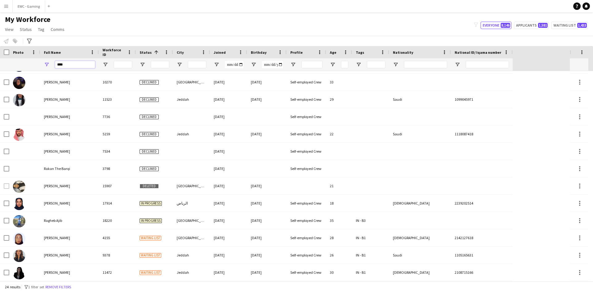
type input "****"
click at [74, 68] on input "****" at bounding box center [75, 64] width 40 height 7
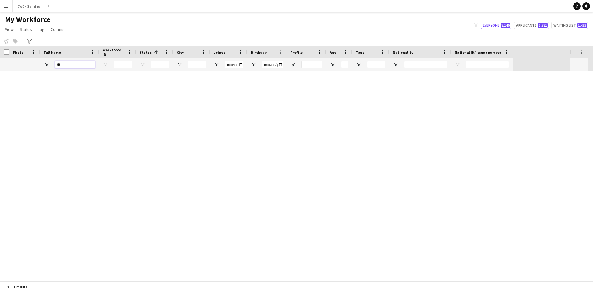
type input "*"
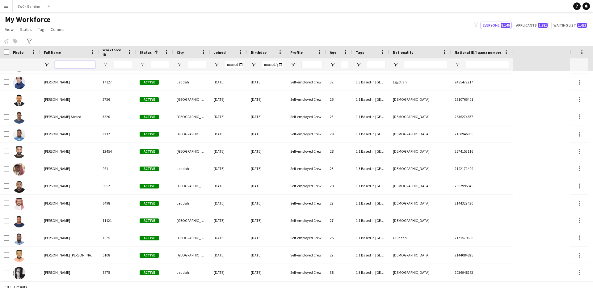
click at [64, 66] on input "Full Name Filter Input" at bounding box center [75, 64] width 40 height 7
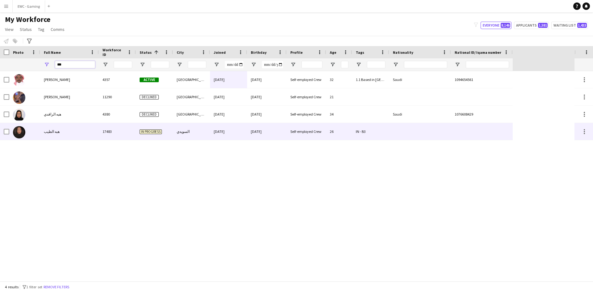
type input "***"
click at [73, 126] on div "هبه الطيب" at bounding box center [69, 131] width 59 height 17
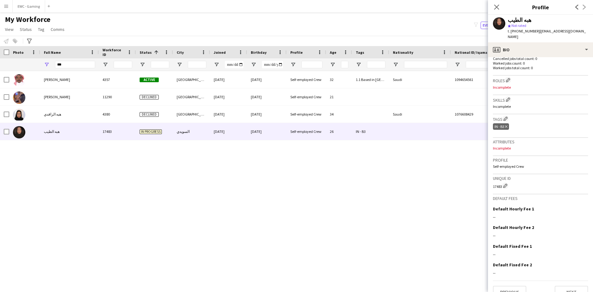
scroll to position [151, 0]
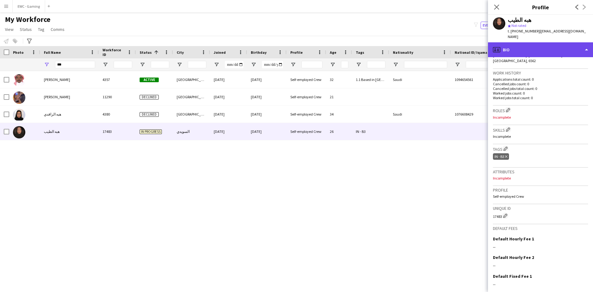
click at [545, 42] on div "profile Bio" at bounding box center [540, 49] width 105 height 15
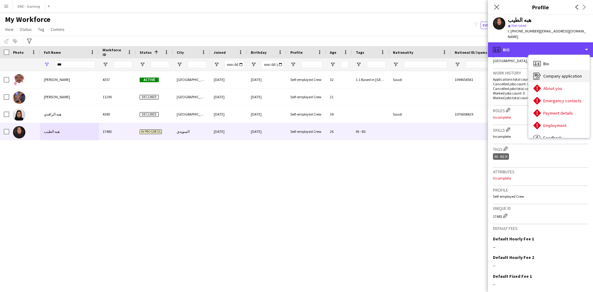
scroll to position [0, 0]
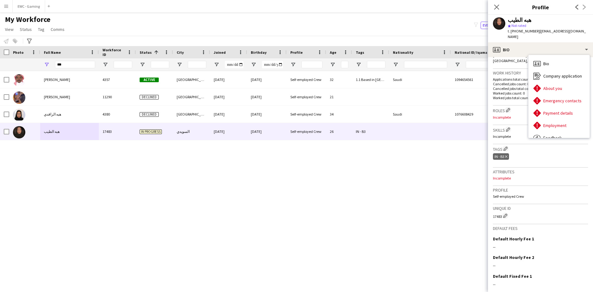
click at [533, 152] on div "IN - B3 Delete tag" at bounding box center [540, 157] width 95 height 10
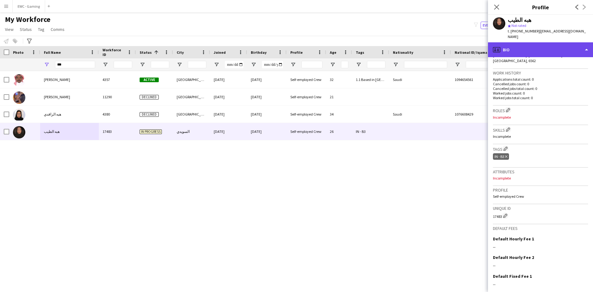
click at [533, 48] on div "profile Bio" at bounding box center [540, 49] width 105 height 15
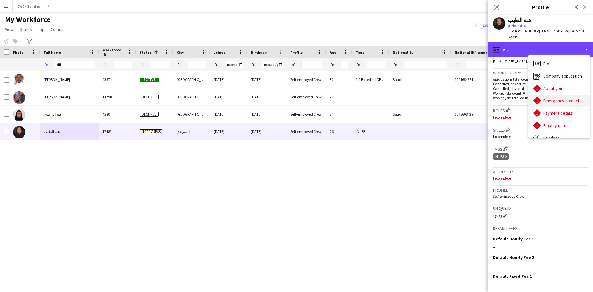
scroll to position [21, 0]
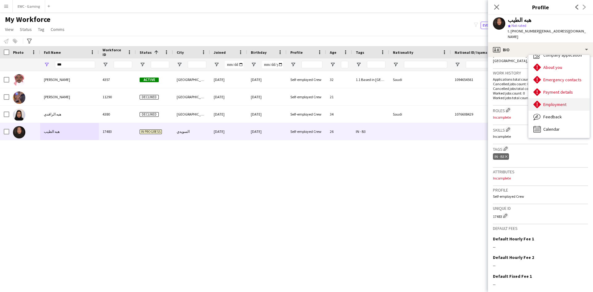
click at [564, 102] on span "Employment" at bounding box center [554, 105] width 23 height 6
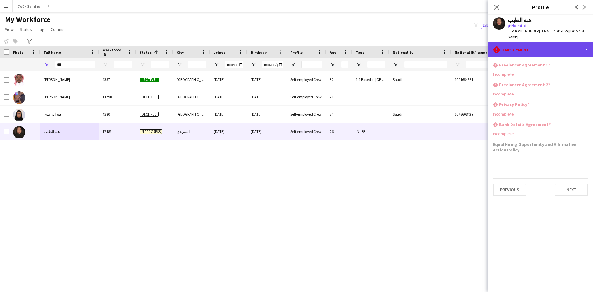
click at [529, 42] on div "rhombus-alert Employment" at bounding box center [540, 49] width 105 height 15
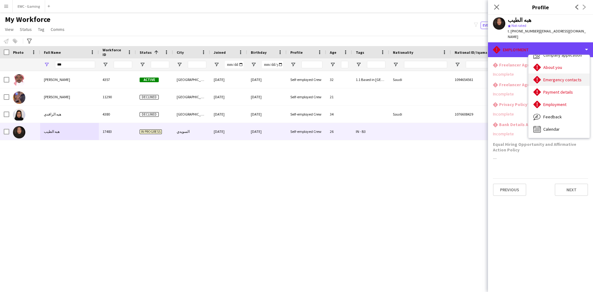
scroll to position [0, 0]
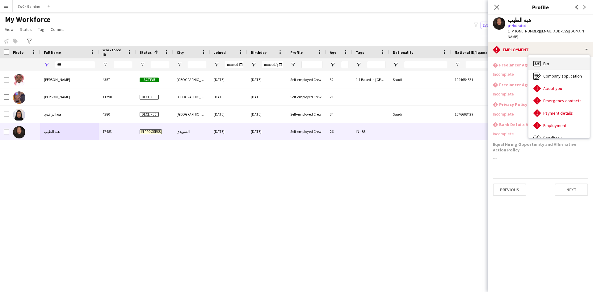
click at [552, 57] on div "Bio Bio" at bounding box center [558, 63] width 61 height 12
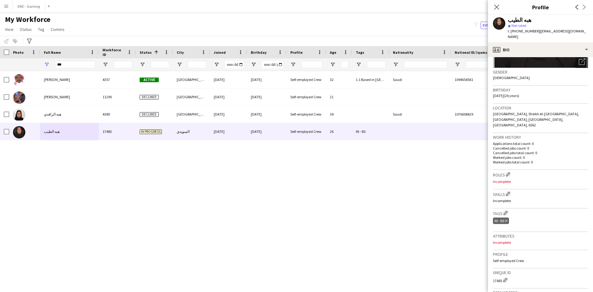
scroll to position [89, 0]
click at [508, 170] on app-icon "Edit crew company roles" at bounding box center [508, 172] width 4 height 4
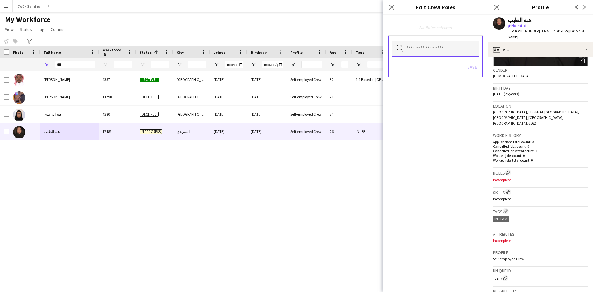
click at [430, 49] on input "text" at bounding box center [435, 48] width 88 height 15
type input "*"
type input "*****"
click at [423, 71] on mat-option "Translator" at bounding box center [435, 66] width 88 height 15
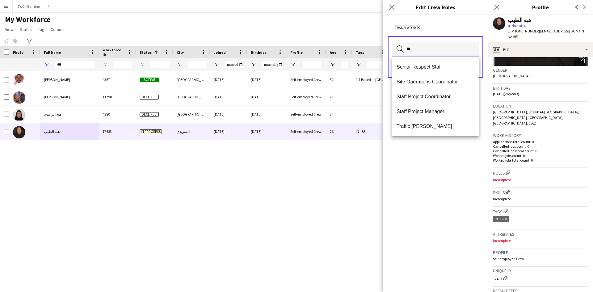
scroll to position [0, 0]
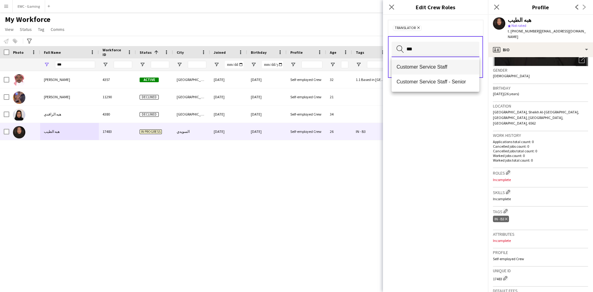
type input "***"
click at [429, 70] on mat-option "Customer Service Staff" at bounding box center [435, 67] width 88 height 15
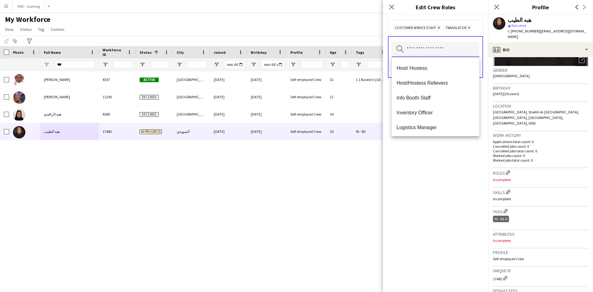
scroll to position [163, 0]
click at [426, 98] on span "Info Booth Staff" at bounding box center [435, 96] width 78 height 6
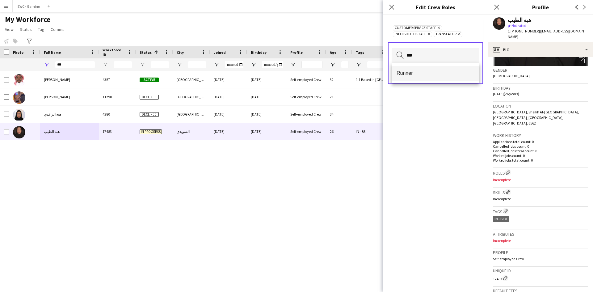
type input "***"
click at [424, 77] on mat-option "Runner" at bounding box center [435, 73] width 88 height 15
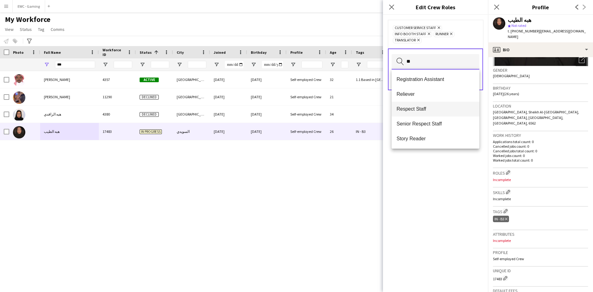
scroll to position [0, 0]
type input "**"
click at [423, 124] on span "Registration Assistant" at bounding box center [435, 124] width 78 height 6
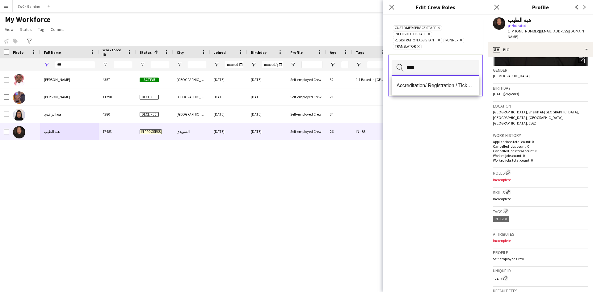
type input "****"
click at [425, 86] on span "Accreditation/ Registration / Ticketing" at bounding box center [435, 85] width 78 height 6
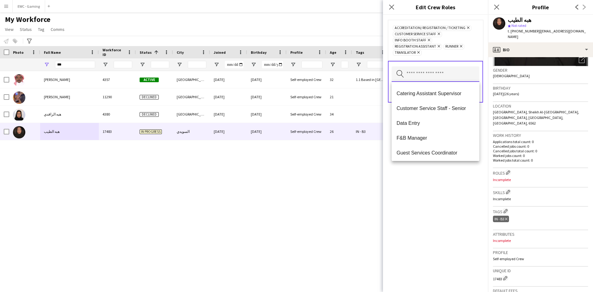
scroll to position [73, 0]
click at [429, 121] on span "Data Entry" at bounding box center [435, 122] width 78 height 6
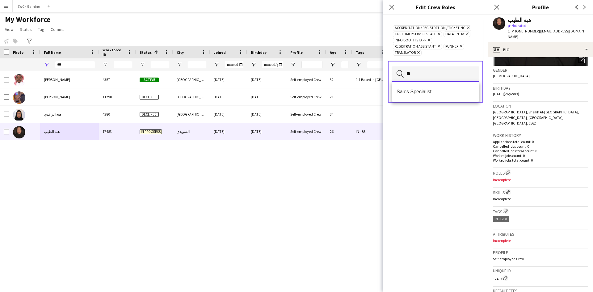
scroll to position [0, 0]
type input "***"
click at [433, 93] on span "Customer Service Staff - Senior" at bounding box center [435, 92] width 78 height 6
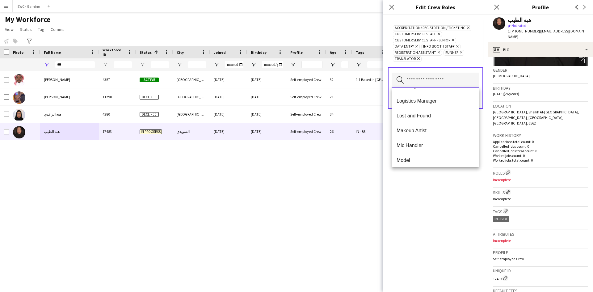
scroll to position [160, 0]
click at [436, 115] on span "Lost and Found" at bounding box center [435, 115] width 78 height 6
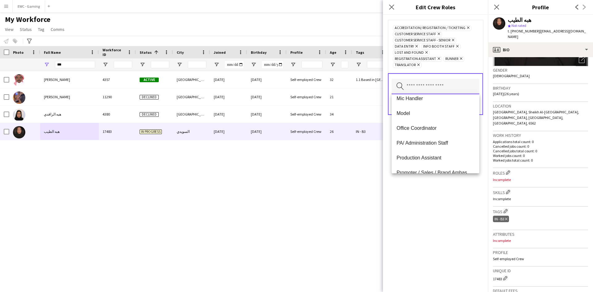
scroll to position [199, 0]
click at [442, 124] on span "Office Coordinator" at bounding box center [435, 127] width 78 height 6
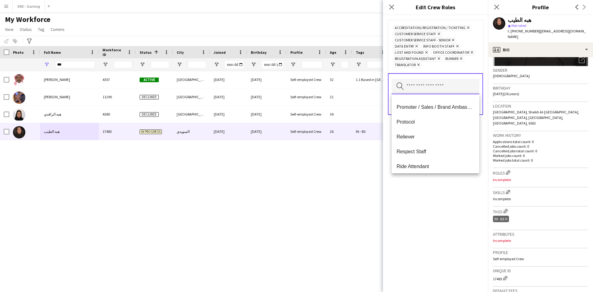
scroll to position [247, 0]
click at [443, 111] on span "Promoter / Sales / Brand Ambassador" at bounding box center [435, 109] width 78 height 6
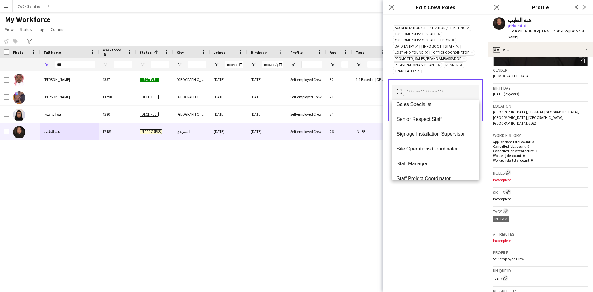
scroll to position [334, 0]
click at [427, 204] on div "Accreditation/ Registration / Ticketing Remove Customer Service Staff Remove Cu…" at bounding box center [435, 153] width 105 height 277
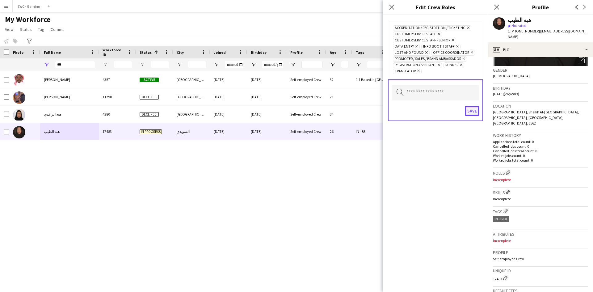
click at [475, 111] on button "Save" at bounding box center [472, 111] width 15 height 10
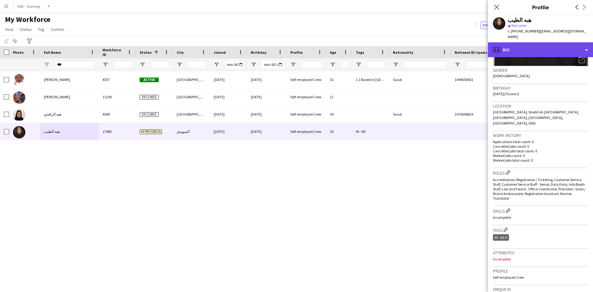
click at [545, 42] on div "profile Bio" at bounding box center [540, 49] width 105 height 15
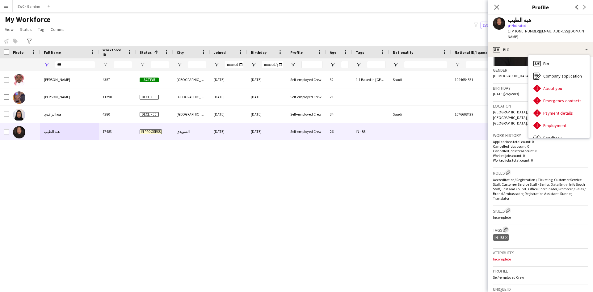
click at [507, 227] on app-icon "Edit crew company tags" at bounding box center [505, 229] width 4 height 4
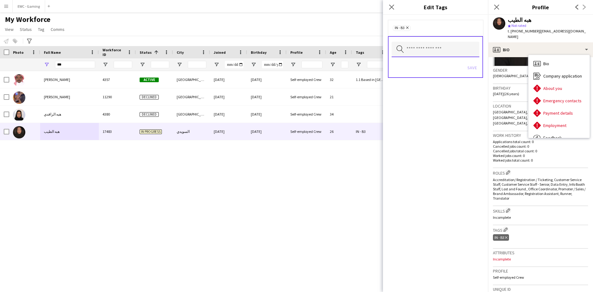
click at [437, 49] on input "text" at bounding box center [435, 49] width 88 height 15
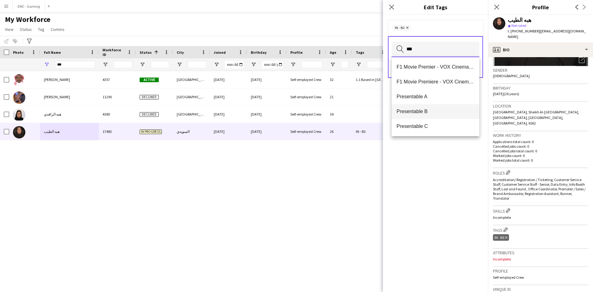
type input "***"
click at [421, 112] on span "Presentable B" at bounding box center [435, 111] width 78 height 6
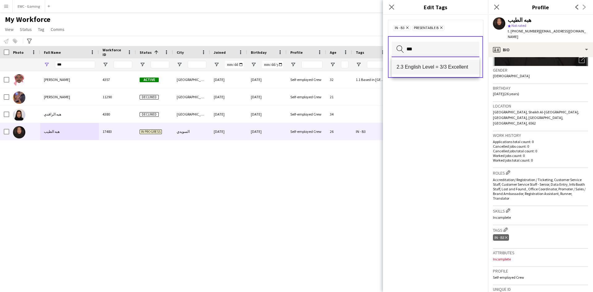
type input "***"
click at [426, 68] on span "2.3 English Level = 3/3 Excellent" at bounding box center [435, 67] width 78 height 6
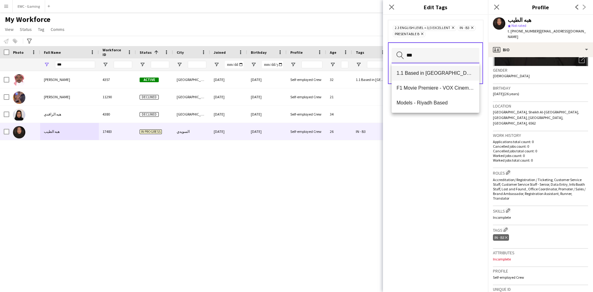
type input "***"
click at [432, 69] on mat-option "1.1 Based in [GEOGRAPHIC_DATA]" at bounding box center [435, 73] width 88 height 15
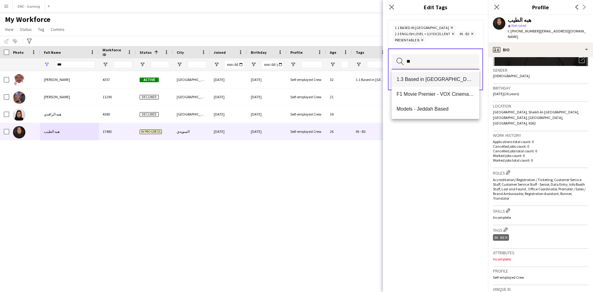
type input "**"
click at [434, 83] on mat-option "1.3 Based in [GEOGRAPHIC_DATA]" at bounding box center [435, 79] width 88 height 15
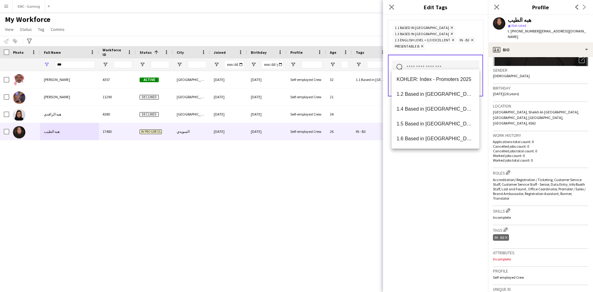
click at [434, 194] on div "1.1 Based in Riyadh Remove 1.3 Based in Jeddah Remove 2.3 English Level = 3/3 E…" at bounding box center [435, 153] width 105 height 277
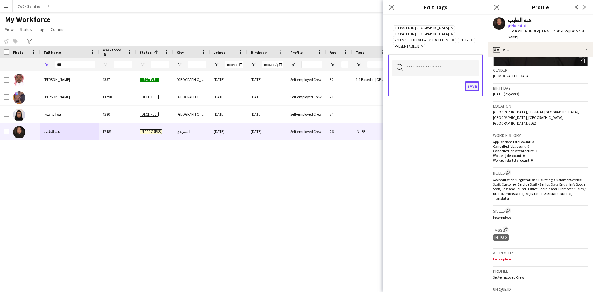
click at [470, 81] on button "Save" at bounding box center [472, 86] width 15 height 10
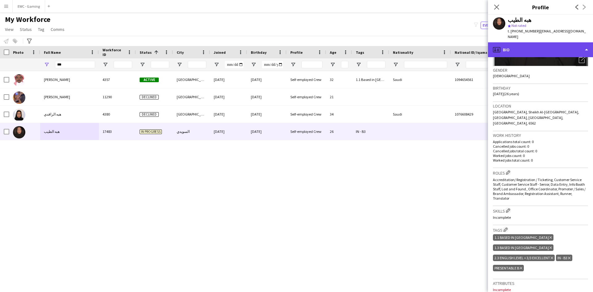
click at [527, 46] on div "profile Bio" at bounding box center [540, 49] width 105 height 15
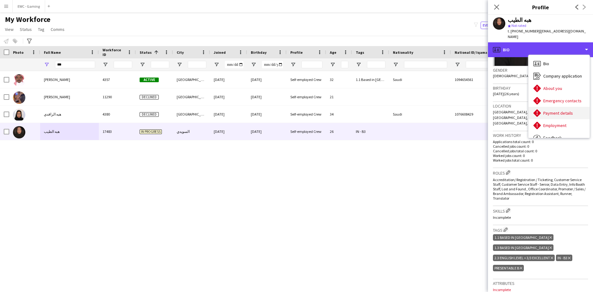
scroll to position [21, 0]
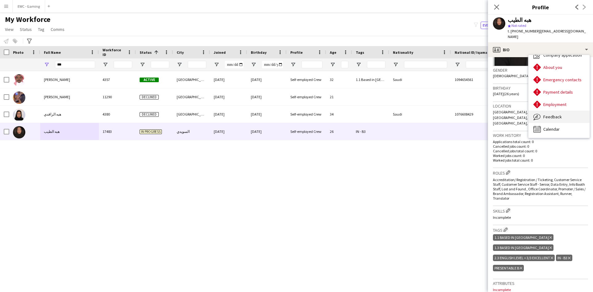
click at [561, 111] on div "Feedback Feedback" at bounding box center [558, 117] width 61 height 12
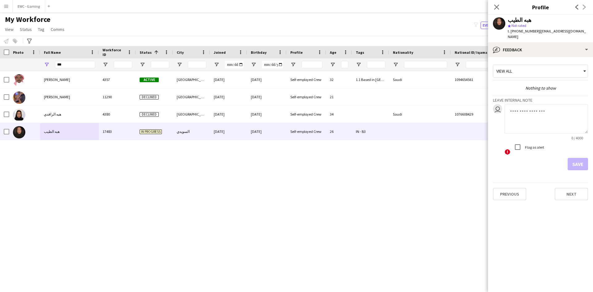
click at [535, 119] on textarea at bounding box center [545, 118] width 83 height 29
type textarea "*"
type textarea "**********"
click at [577, 162] on button "Save" at bounding box center [577, 164] width 20 height 12
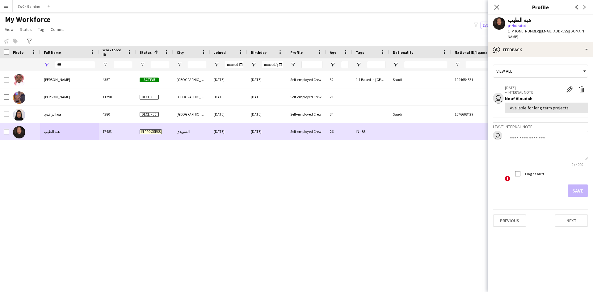
click at [23, 136] on img at bounding box center [19, 132] width 12 height 12
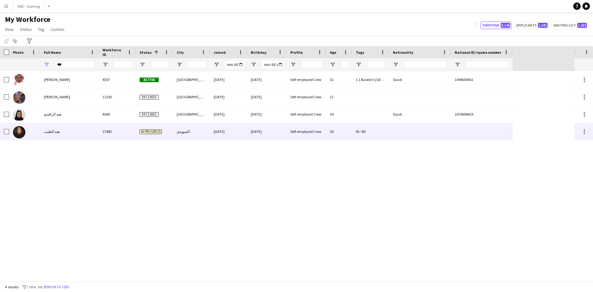
click at [316, 129] on div "Self-employed Crew" at bounding box center [307, 131] width 40 height 17
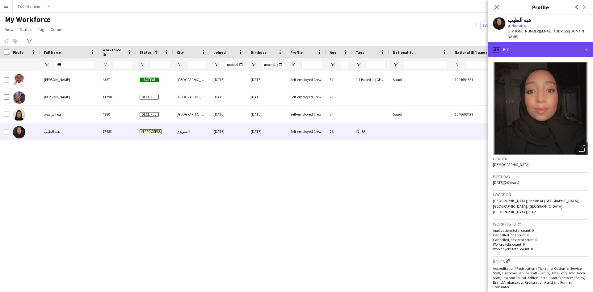
click at [521, 42] on div "profile Bio" at bounding box center [540, 49] width 105 height 15
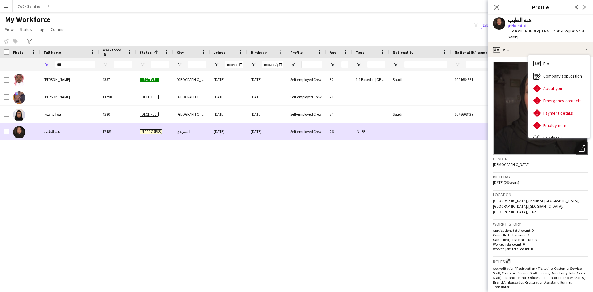
click at [426, 135] on div at bounding box center [420, 131] width 62 height 17
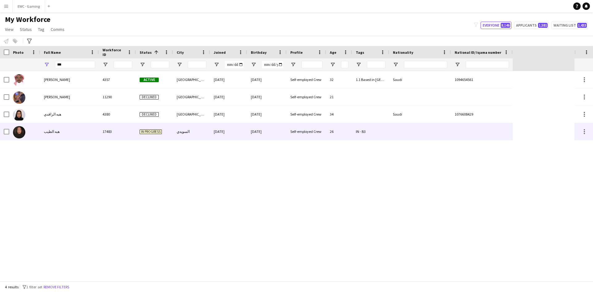
click at [494, 130] on div at bounding box center [482, 131] width 62 height 17
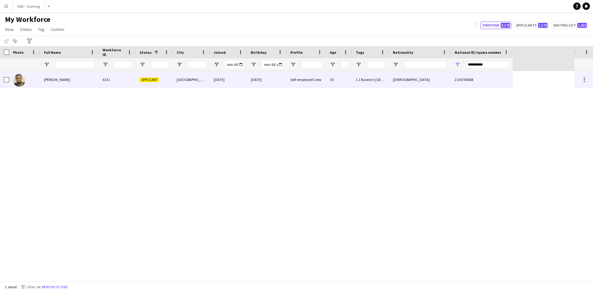
click at [81, 80] on div "Suleiman Abouchaar" at bounding box center [69, 79] width 59 height 17
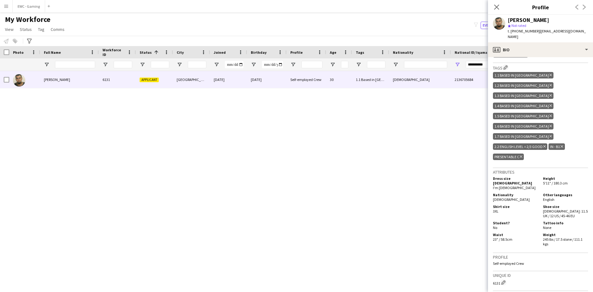
scroll to position [271, 0]
click at [497, 3] on app-icon "Close pop-in" at bounding box center [496, 7] width 9 height 9
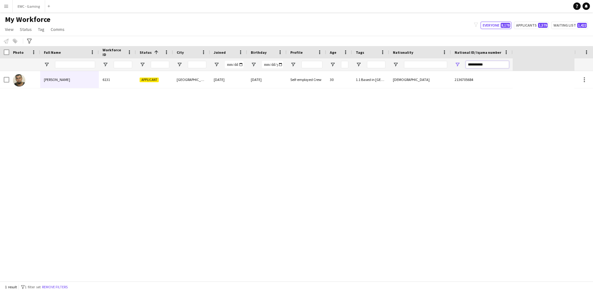
click at [492, 66] on input "**********" at bounding box center [487, 64] width 43 height 7
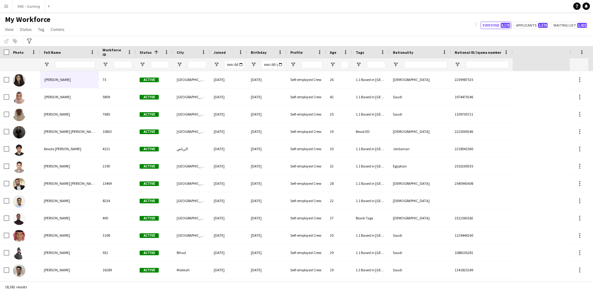
click at [475, 64] on input "National ID/ Iqama number Filter Input" at bounding box center [487, 64] width 43 height 7
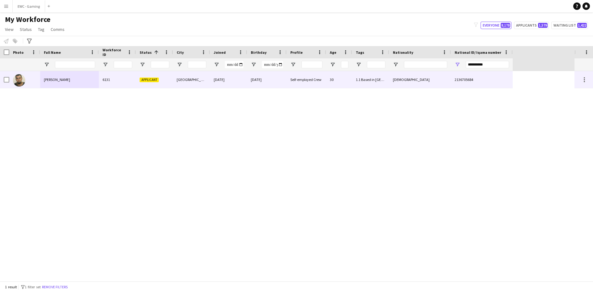
type input "**********"
click at [221, 81] on div "[DATE]" at bounding box center [228, 79] width 37 height 17
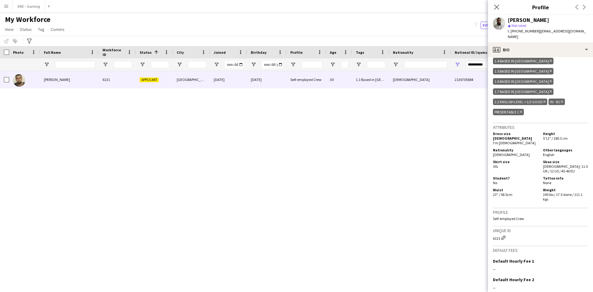
scroll to position [342, 0]
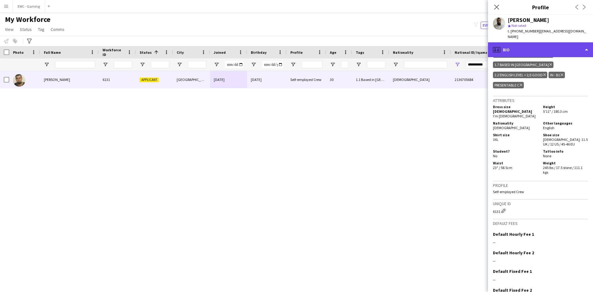
click at [530, 44] on div "profile Bio" at bounding box center [540, 49] width 105 height 15
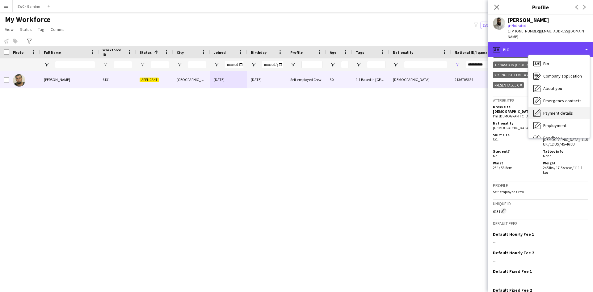
scroll to position [21, 0]
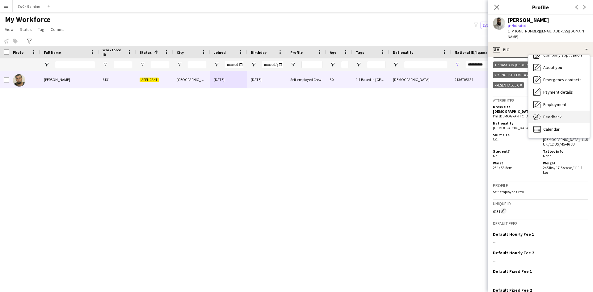
click at [564, 111] on div "Feedback Feedback" at bounding box center [558, 117] width 61 height 12
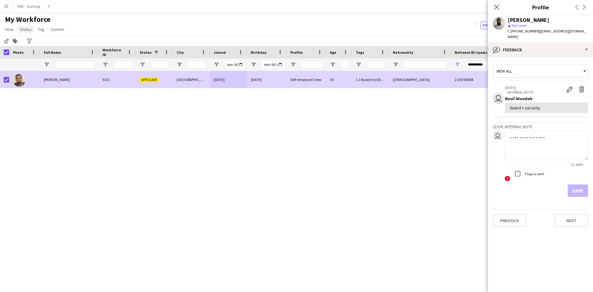
click at [23, 28] on span "Status" at bounding box center [26, 30] width 12 height 6
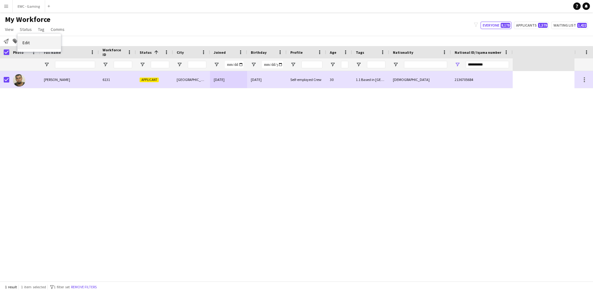
click at [30, 42] on link "Edit" at bounding box center [39, 42] width 43 height 13
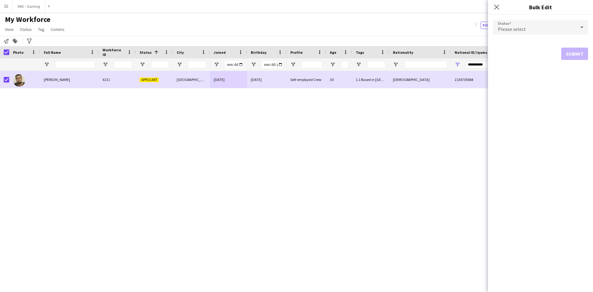
click at [533, 31] on div "Please select" at bounding box center [534, 27] width 83 height 15
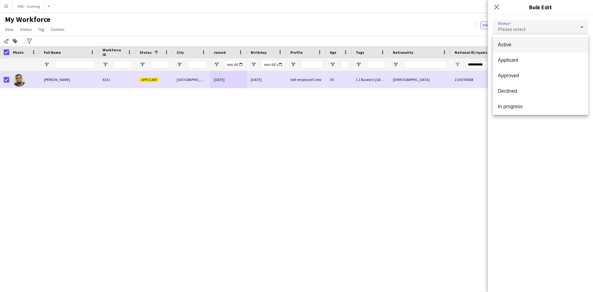
click at [547, 48] on mat-option "Active" at bounding box center [540, 44] width 95 height 15
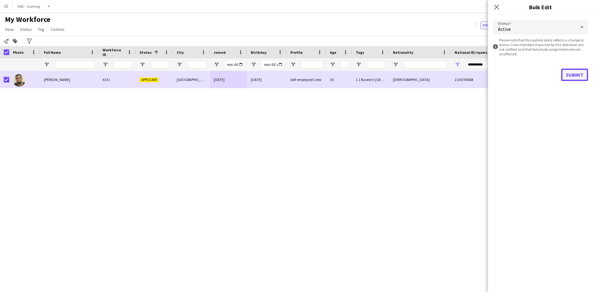
click at [574, 75] on button "Submit" at bounding box center [574, 75] width 27 height 12
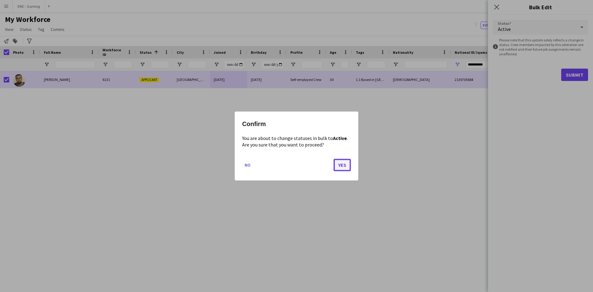
click at [334, 163] on button "Yes" at bounding box center [341, 165] width 17 height 12
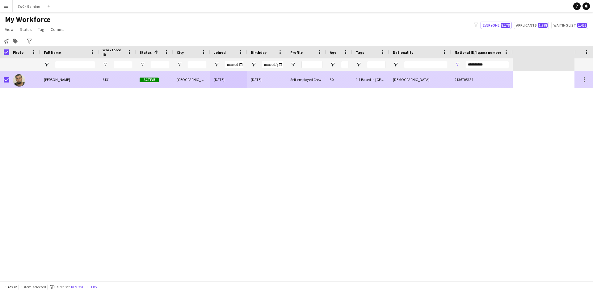
click at [108, 77] on div "6131" at bounding box center [117, 79] width 37 height 17
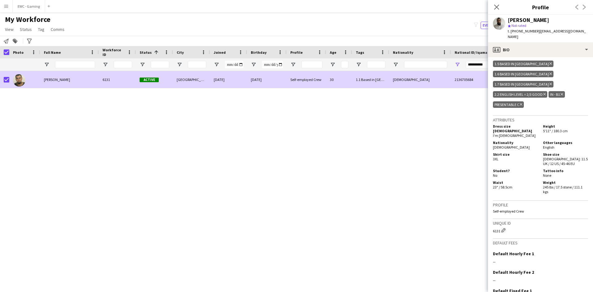
scroll to position [323, 0]
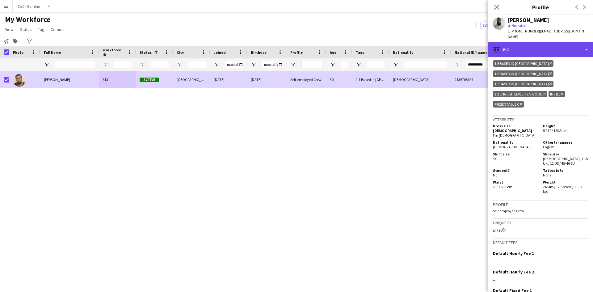
click at [509, 45] on div "profile Bio" at bounding box center [540, 49] width 105 height 15
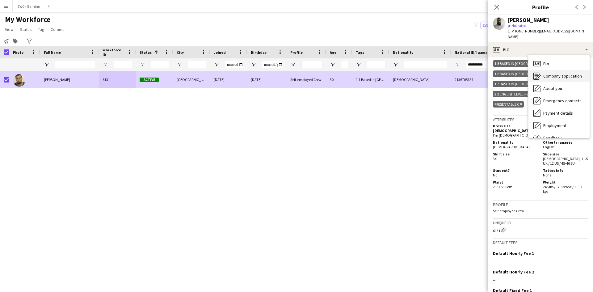
click at [554, 73] on div "Company application Company application" at bounding box center [558, 76] width 61 height 12
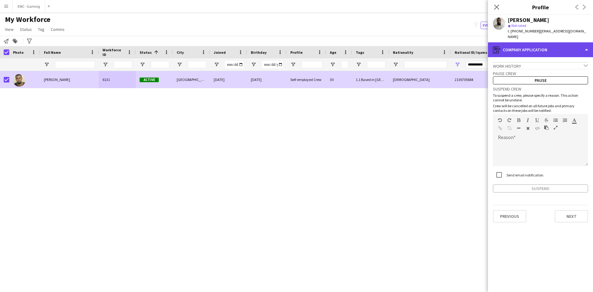
click at [542, 49] on div "register Company application" at bounding box center [540, 49] width 105 height 15
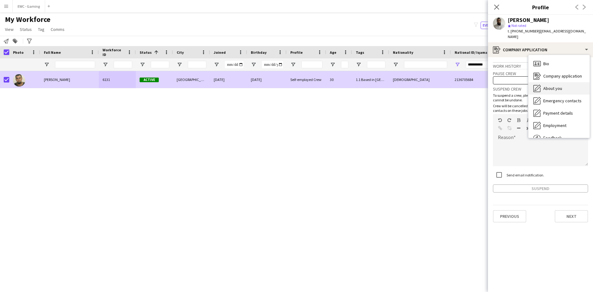
click at [554, 82] on div "About you About you" at bounding box center [558, 88] width 61 height 12
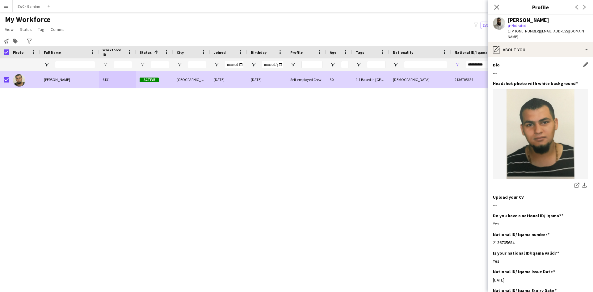
click at [496, 62] on h3 "Bio" at bounding box center [496, 65] width 7 height 6
copy h3 "Bio"
click at [478, 65] on input "**********" at bounding box center [487, 64] width 43 height 7
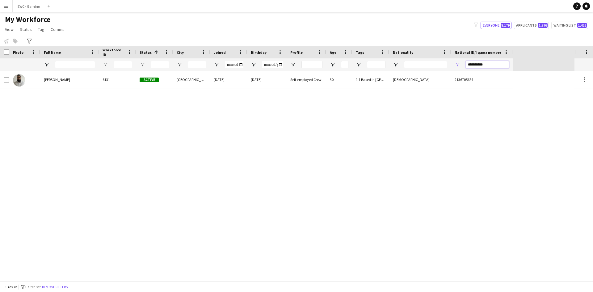
click at [490, 65] on input "**********" at bounding box center [487, 64] width 43 height 7
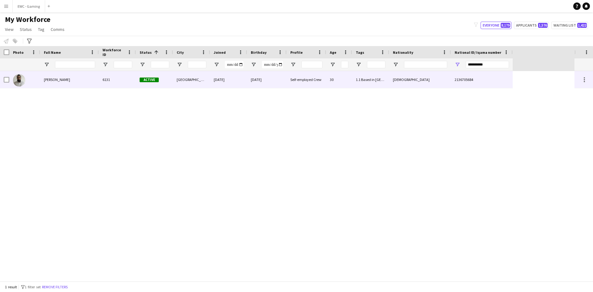
click at [90, 78] on div "[PERSON_NAME]" at bounding box center [69, 79] width 59 height 17
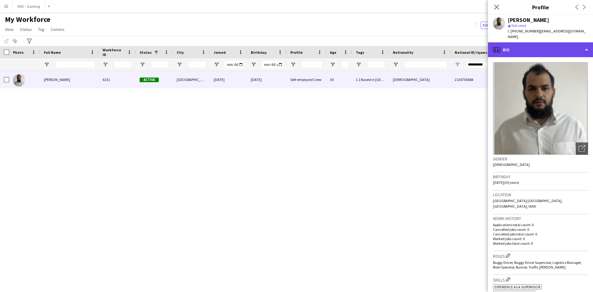
click at [539, 43] on div "profile Bio" at bounding box center [540, 49] width 105 height 15
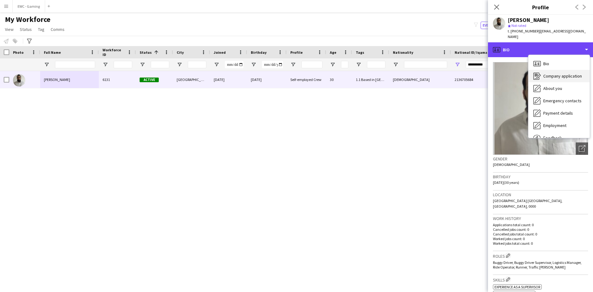
scroll to position [21, 0]
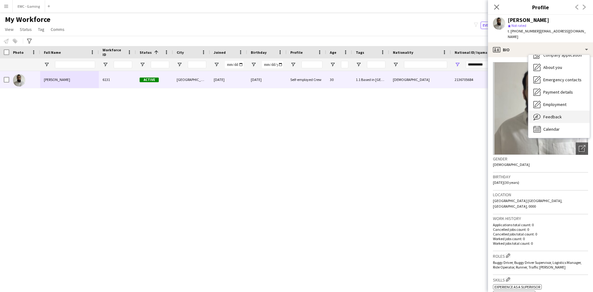
click at [543, 114] on span "Feedback" at bounding box center [552, 117] width 19 height 6
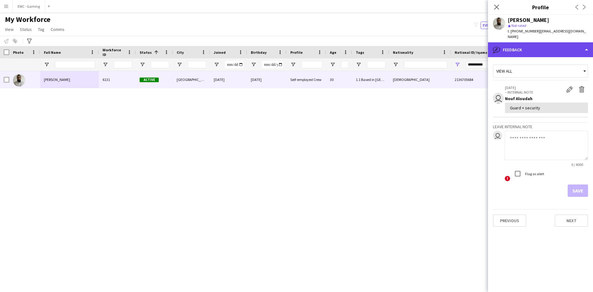
click at [526, 44] on div "bubble-pencil Feedback" at bounding box center [540, 49] width 105 height 15
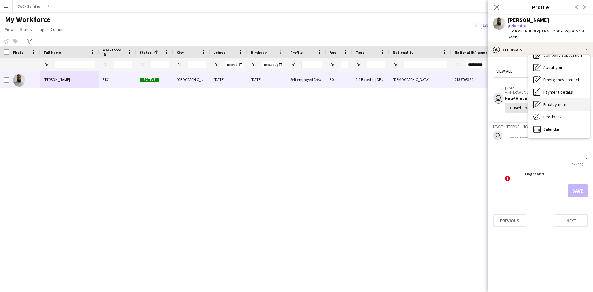
click at [560, 102] on span "Employment" at bounding box center [554, 105] width 23 height 6
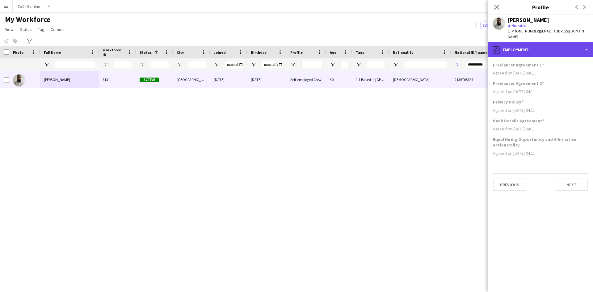
click at [524, 46] on div "pencil4 Employment" at bounding box center [540, 49] width 105 height 15
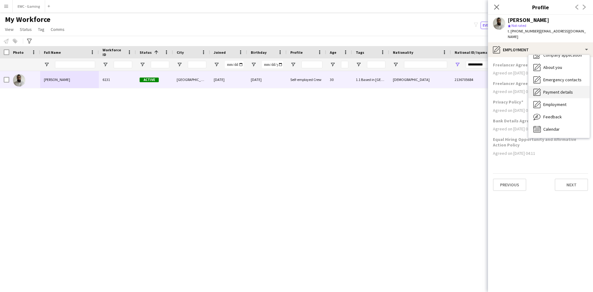
click at [552, 91] on div "Payment details Payment details" at bounding box center [558, 92] width 61 height 12
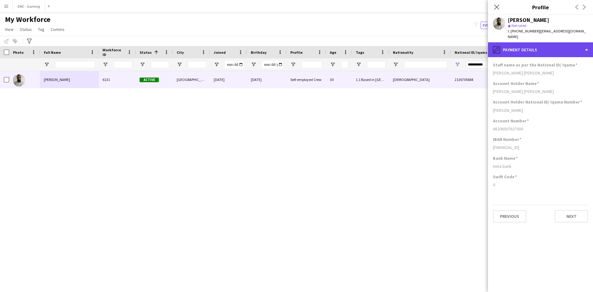
click at [508, 49] on div "pencil4 Payment details" at bounding box center [540, 49] width 105 height 15
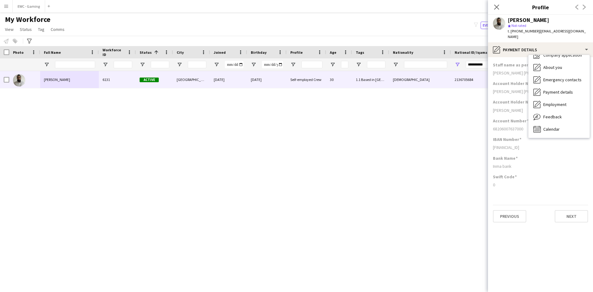
click at [504, 174] on h3 "Swift Code" at bounding box center [505, 177] width 24 height 6
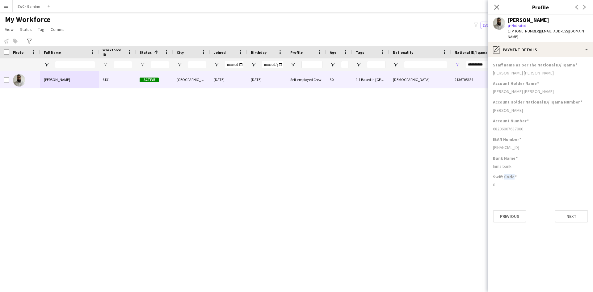
click at [504, 174] on h3 "Swift Code" at bounding box center [505, 177] width 24 height 6
copy h3 "Swift Code"
click at [529, 99] on h3 "Account Holder National ID/ Iqama Number" at bounding box center [537, 102] width 89 height 6
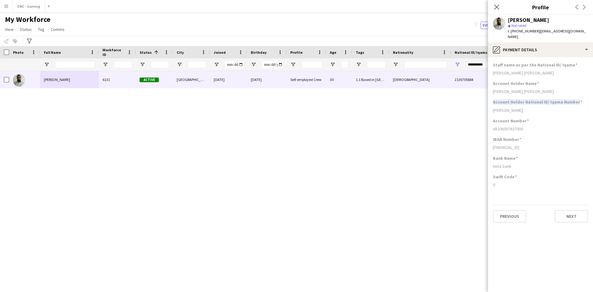
click at [529, 99] on h3 "Account Holder National ID/ Iqama Number" at bounding box center [537, 102] width 89 height 6
copy h3 "Account Holder National ID/ Iqama Number"
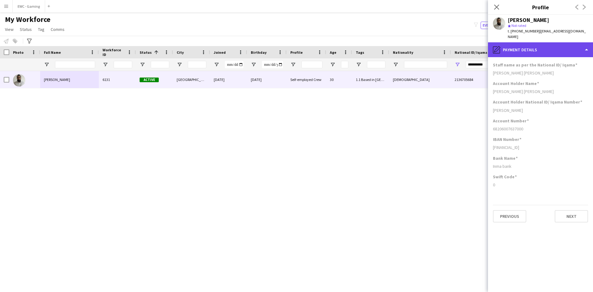
click at [535, 42] on div "pencil4 Payment details" at bounding box center [540, 49] width 105 height 15
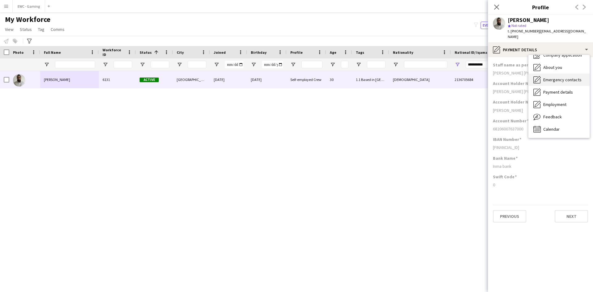
click at [561, 77] on span "Emergency contacts" at bounding box center [562, 80] width 38 height 6
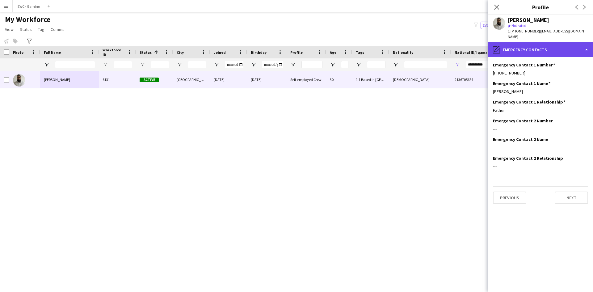
click at [506, 44] on div "pencil4 Emergency contacts" at bounding box center [540, 49] width 105 height 15
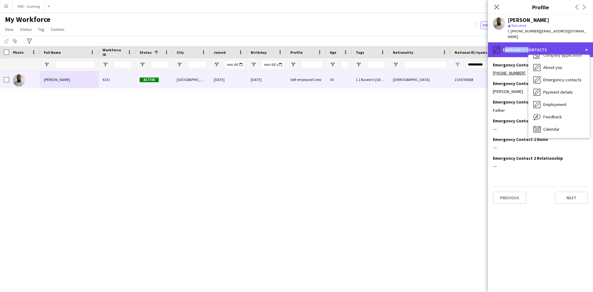
click at [506, 44] on div "pencil4 Emergency contacts" at bounding box center [540, 49] width 105 height 15
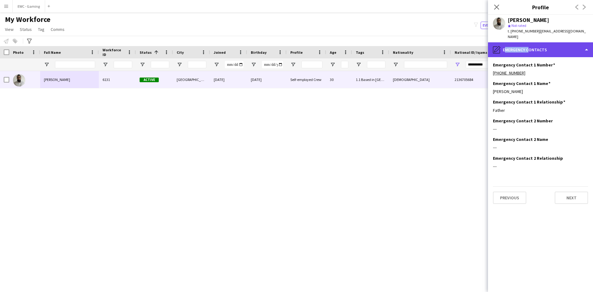
click at [506, 44] on div "pencil4 Emergency contacts" at bounding box center [540, 49] width 105 height 15
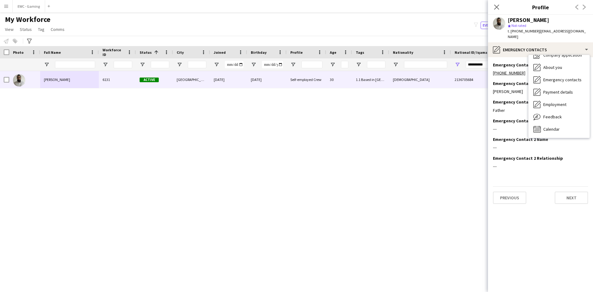
click at [526, 118] on h3 "Emergency Contact 2 Number" at bounding box center [523, 121] width 60 height 6
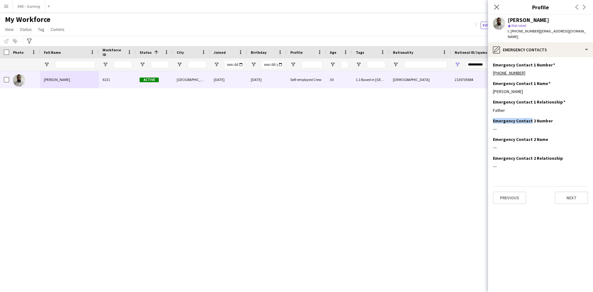
drag, startPoint x: 530, startPoint y: 115, endPoint x: 491, endPoint y: 114, distance: 38.6
click at [491, 114] on app-section-data-types "Emergency Contact 1 Number Edit this field +966504463845 Emergency Contact 1 Na…" at bounding box center [540, 174] width 105 height 235
copy h3 "Emergency Contact"
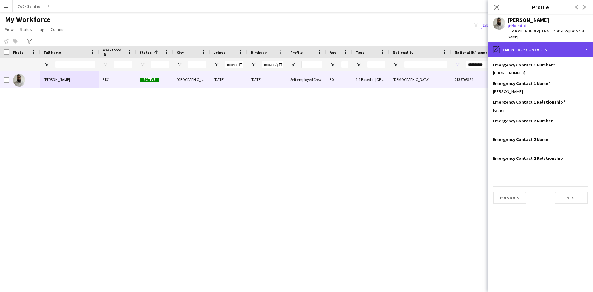
click at [520, 47] on div "pencil4 Emergency contacts" at bounding box center [540, 49] width 105 height 15
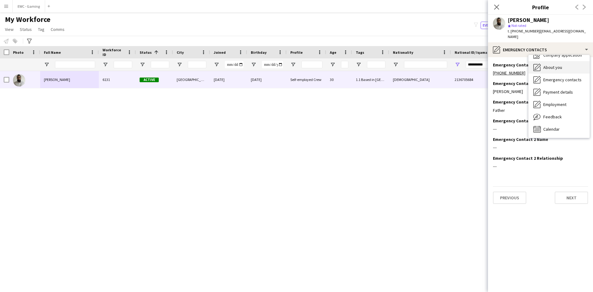
click at [560, 65] on span "About you" at bounding box center [552, 68] width 19 height 6
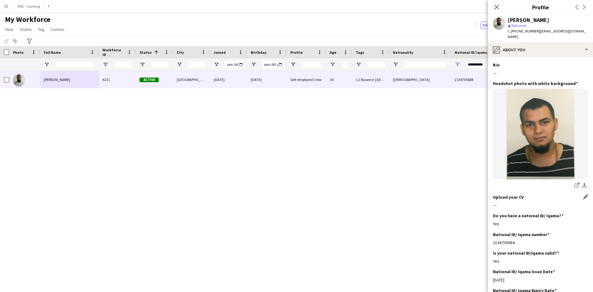
click at [516, 194] on h3 "Upload your CV" at bounding box center [508, 197] width 31 height 6
copy div "Upload your CV Edit this field"
click at [479, 64] on input "**********" at bounding box center [487, 64] width 43 height 7
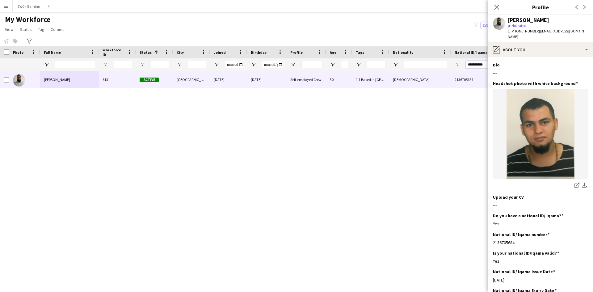
click at [479, 64] on input "**********" at bounding box center [487, 64] width 43 height 7
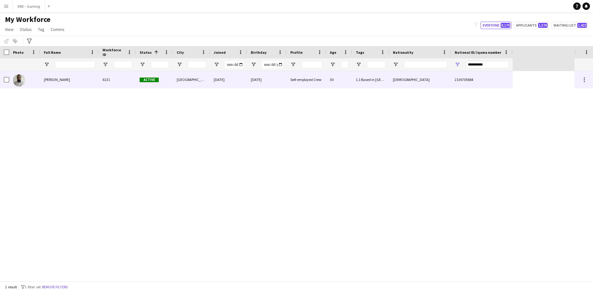
click at [70, 79] on span "[PERSON_NAME]" at bounding box center [57, 79] width 26 height 5
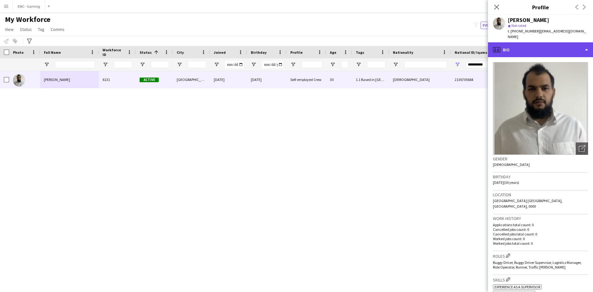
click at [530, 51] on div "profile Bio" at bounding box center [540, 49] width 105 height 15
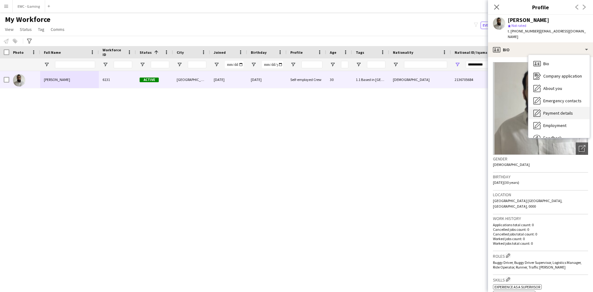
click at [560, 107] on div "Payment details Payment details" at bounding box center [558, 113] width 61 height 12
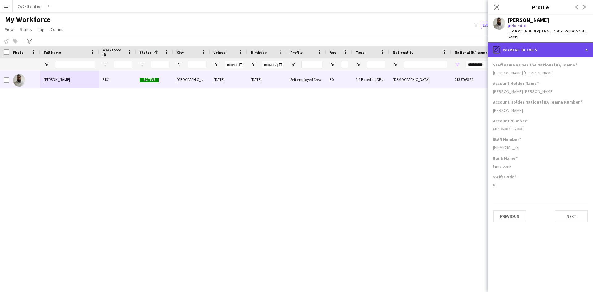
click at [541, 44] on div "pencil4 Payment details" at bounding box center [540, 49] width 105 height 15
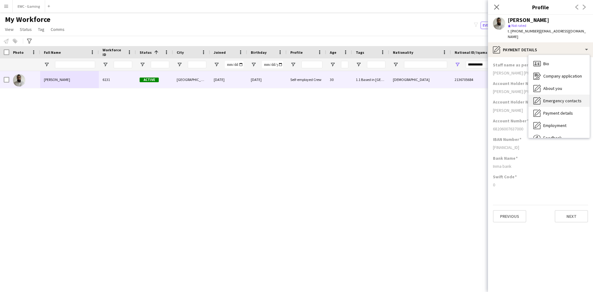
click at [562, 99] on div "Emergency contacts Emergency contacts" at bounding box center [558, 100] width 61 height 12
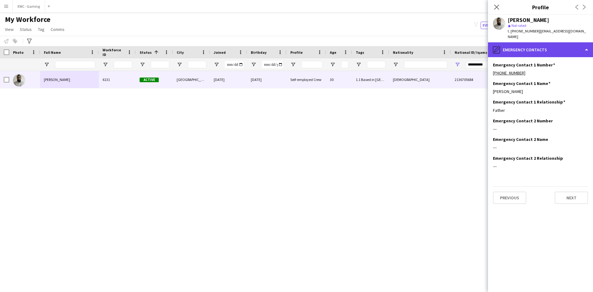
click at [533, 50] on div "pencil4 Emergency contacts" at bounding box center [540, 49] width 105 height 15
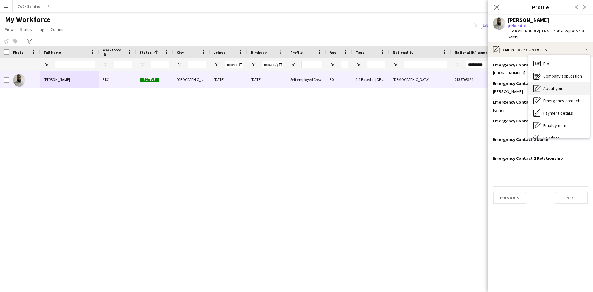
click at [549, 86] on span "About you" at bounding box center [552, 89] width 19 height 6
